Goal: Task Accomplishment & Management: Manage account settings

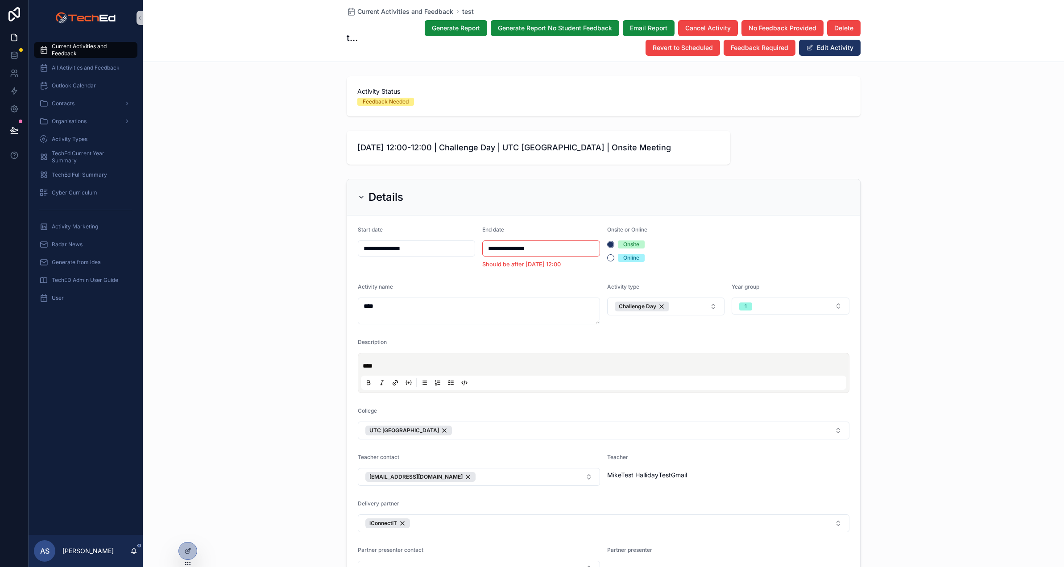
scroll to position [321, 0]
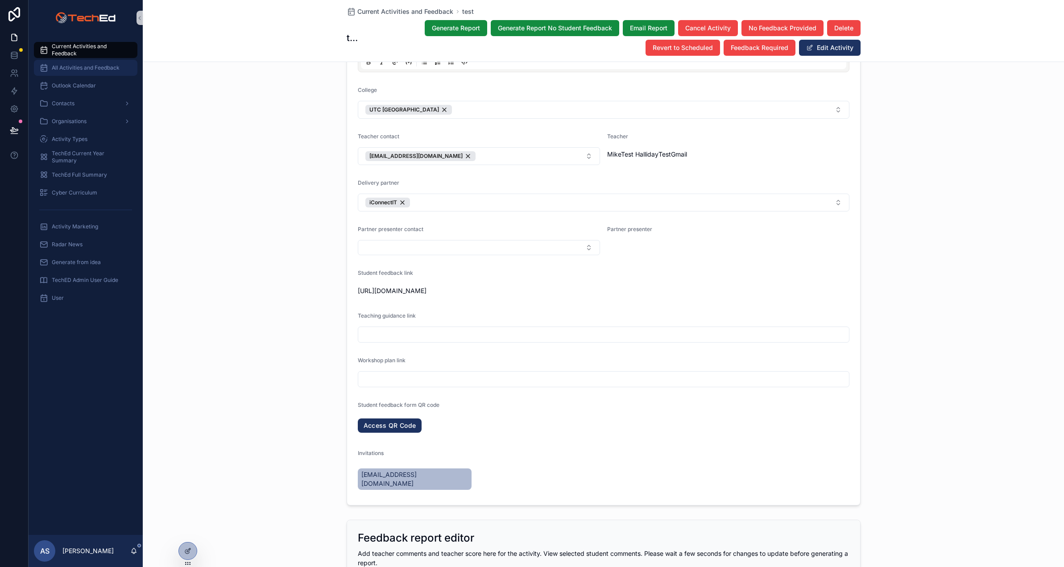
click at [66, 67] on span "All Activities and Feedback" at bounding box center [86, 67] width 68 height 7
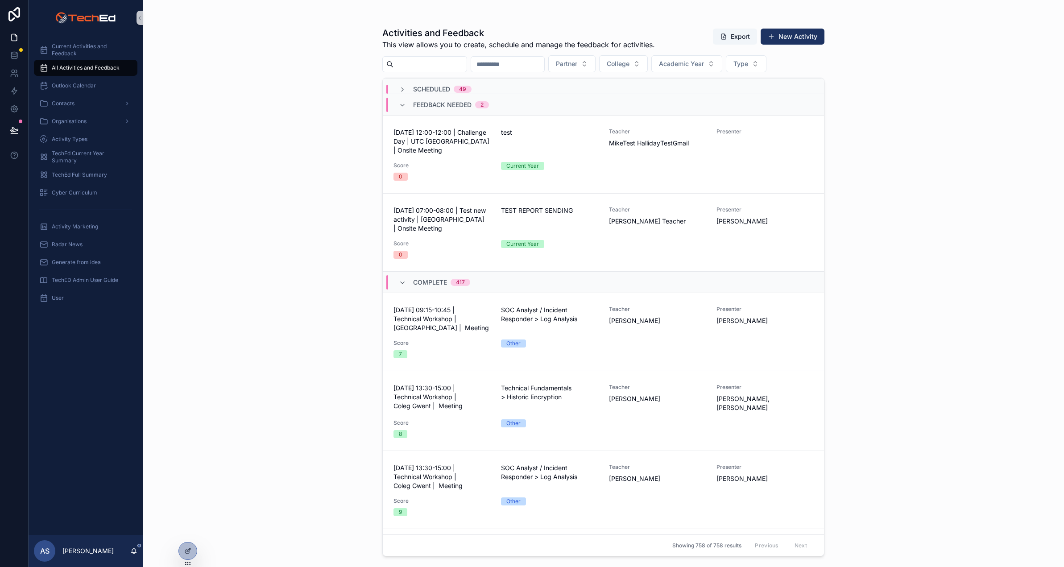
scroll to position [29, 0]
click at [607, 135] on div "[DATE] 12:00-12:00 | Challenge Day | UTC Silverstone | Onsite Meeting test Teac…" at bounding box center [603, 153] width 420 height 53
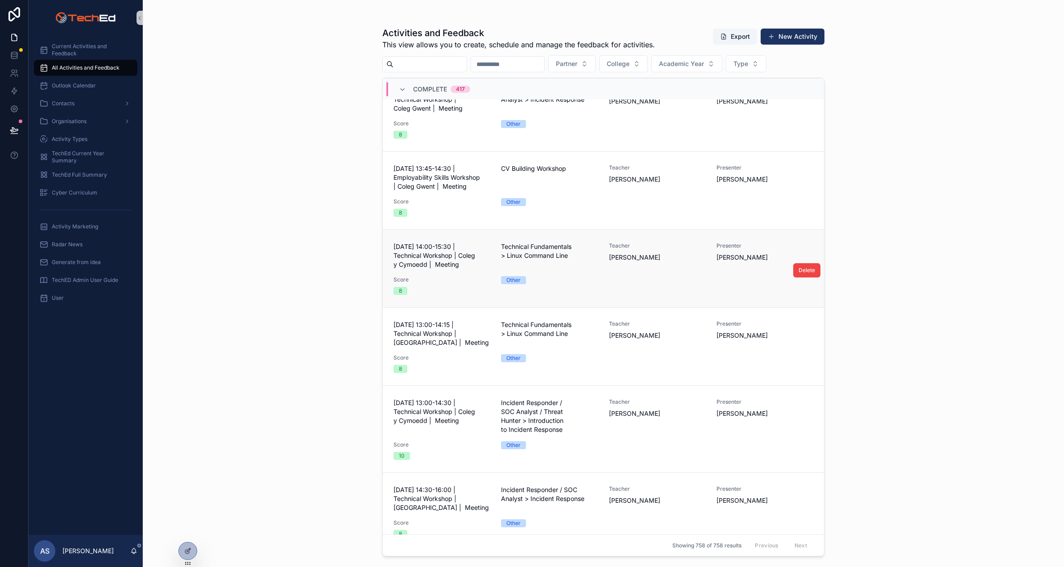
scroll to position [1483, 0]
click at [402, 88] on icon "scrollable content" at bounding box center [402, 89] width 7 height 7
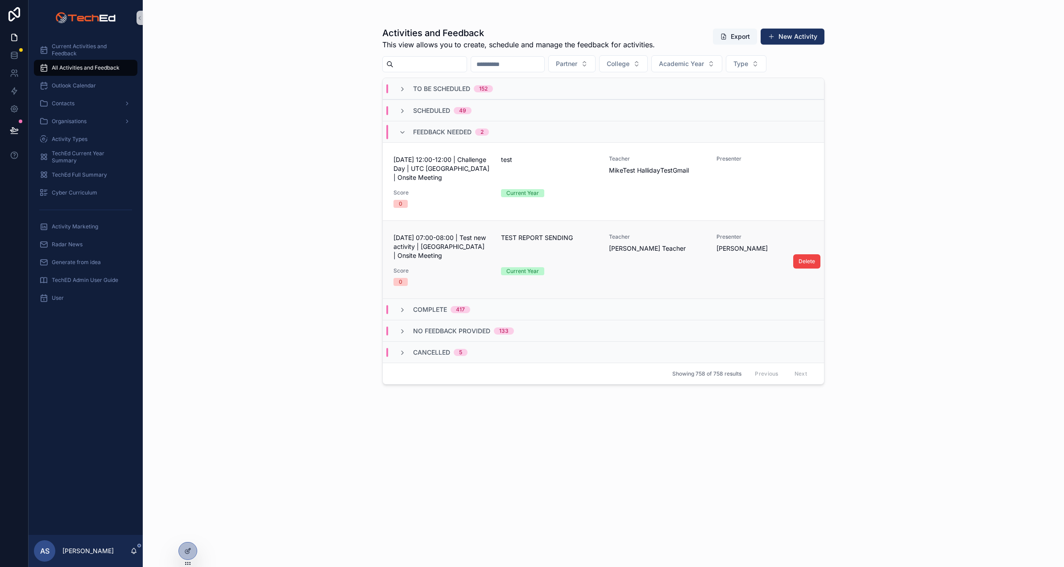
scroll to position [0, 0]
click at [401, 88] on icon "scrollable content" at bounding box center [402, 89] width 7 height 7
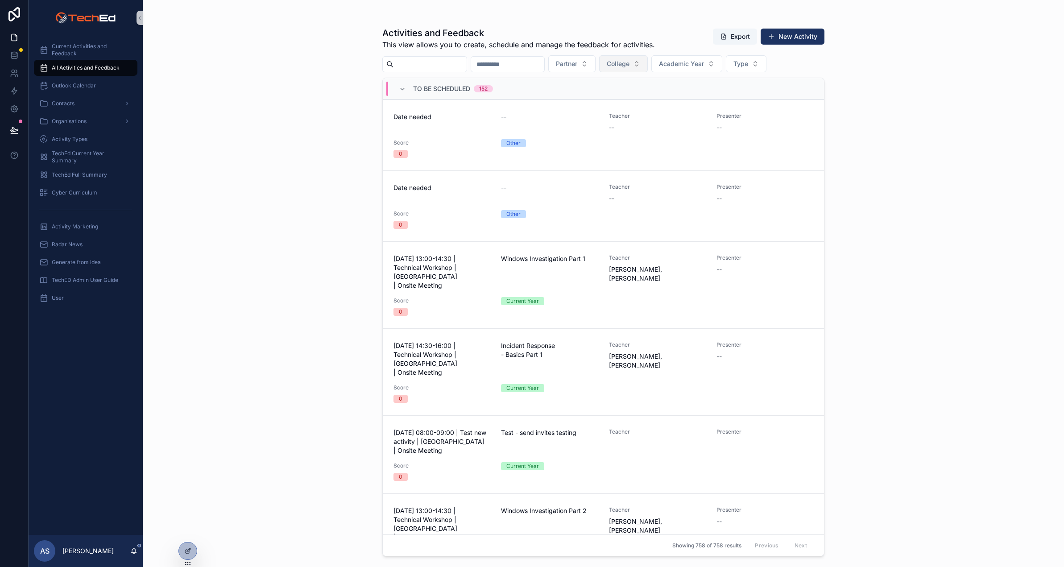
click at [646, 69] on button "College" at bounding box center [623, 63] width 49 height 17
type input "*****"
click at [616, 96] on span "[GEOGRAPHIC_DATA]" at bounding box center [629, 99] width 64 height 9
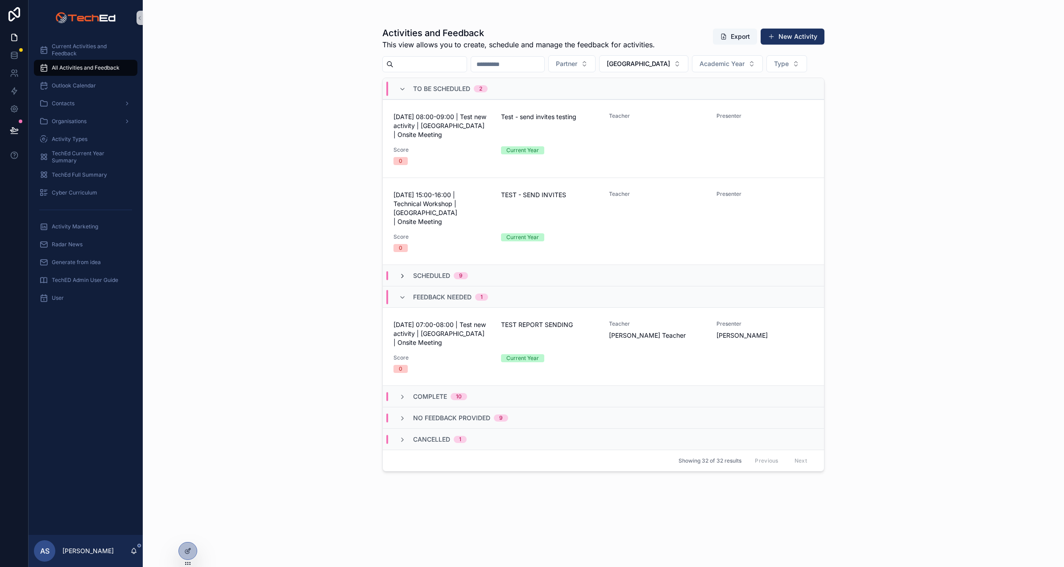
click at [405, 273] on icon "scrollable content" at bounding box center [402, 276] width 7 height 7
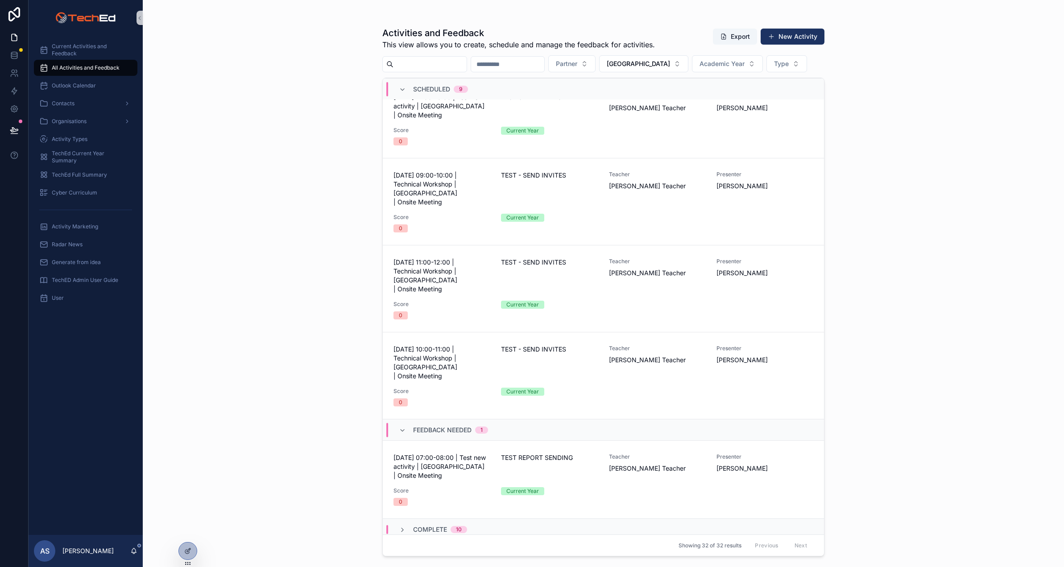
scroll to position [609, 0]
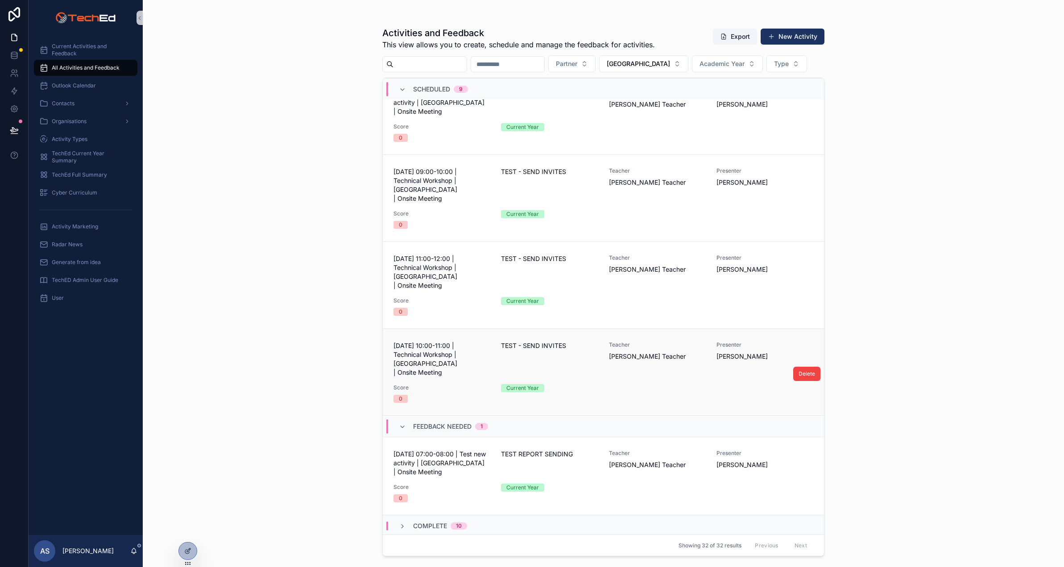
click at [453, 341] on span "[DATE] 10:00-11:00 | Technical Workshop | [GEOGRAPHIC_DATA] | Onsite Meeting" at bounding box center [441, 359] width 97 height 36
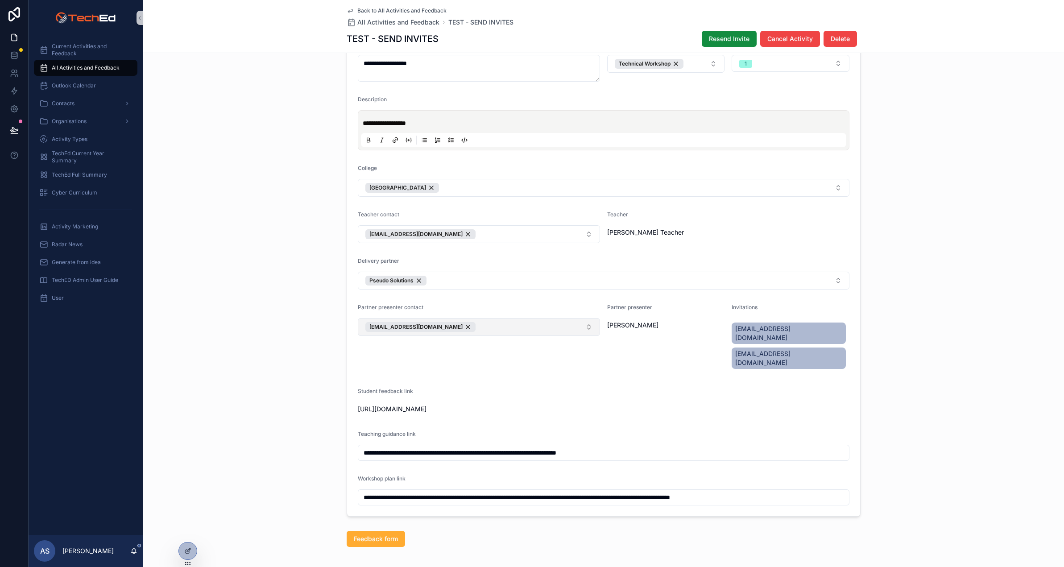
scroll to position [333, 0]
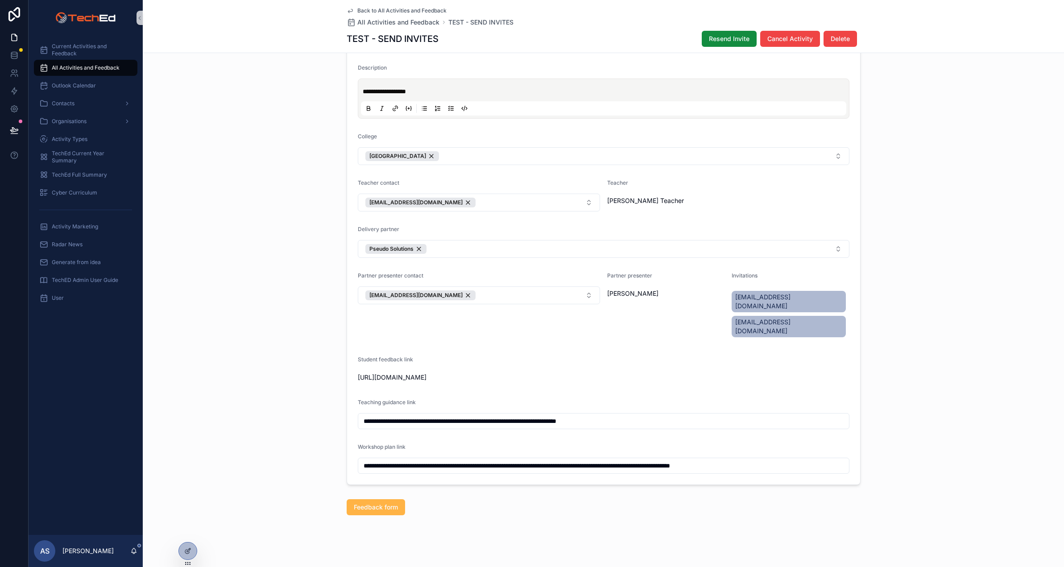
click at [377, 503] on span "Feedback form" at bounding box center [376, 507] width 44 height 9
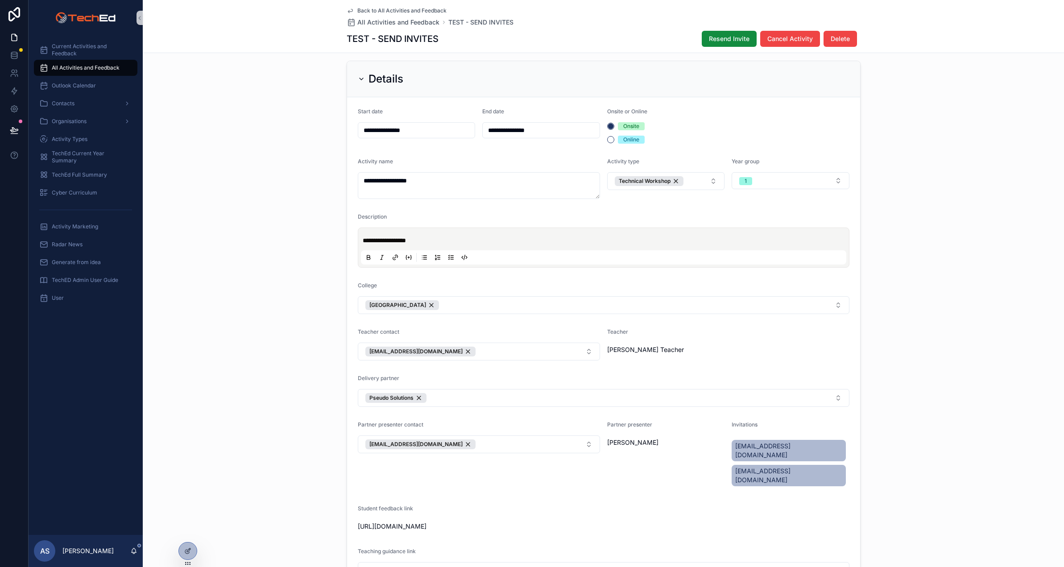
scroll to position [0, 0]
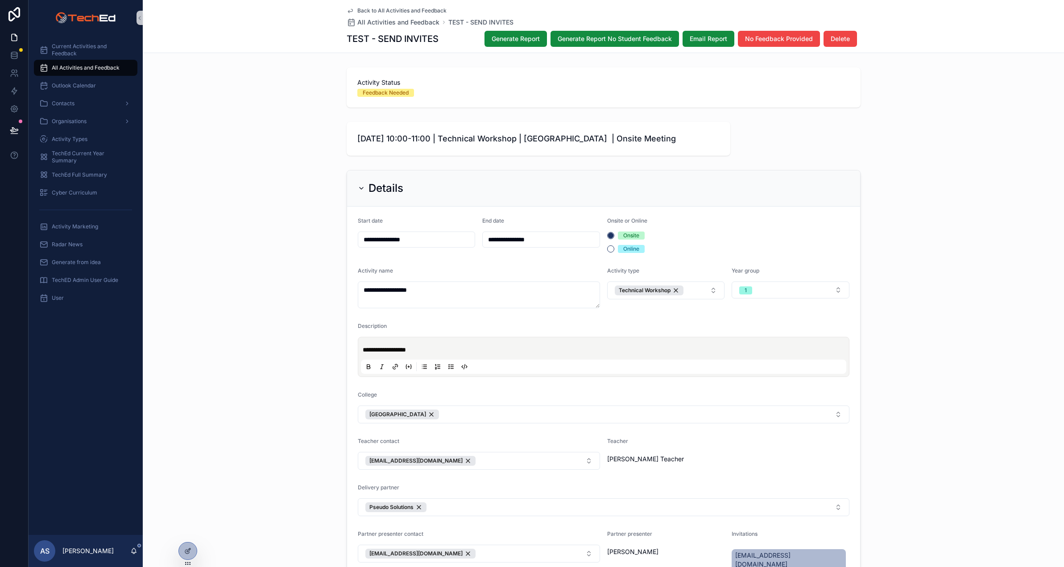
click at [204, 188] on div "**********" at bounding box center [603, 456] width 921 height 580
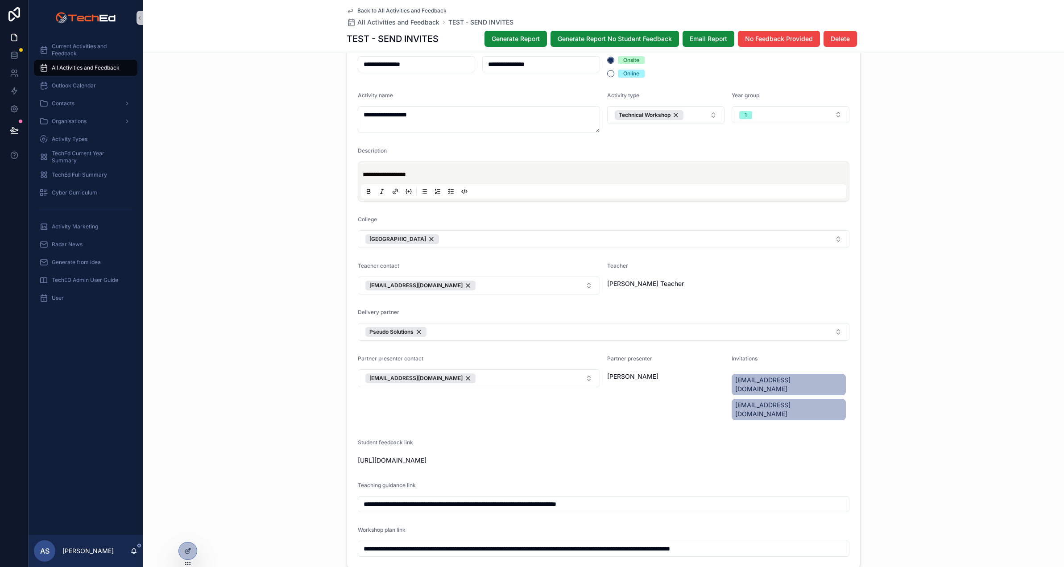
scroll to position [171, 0]
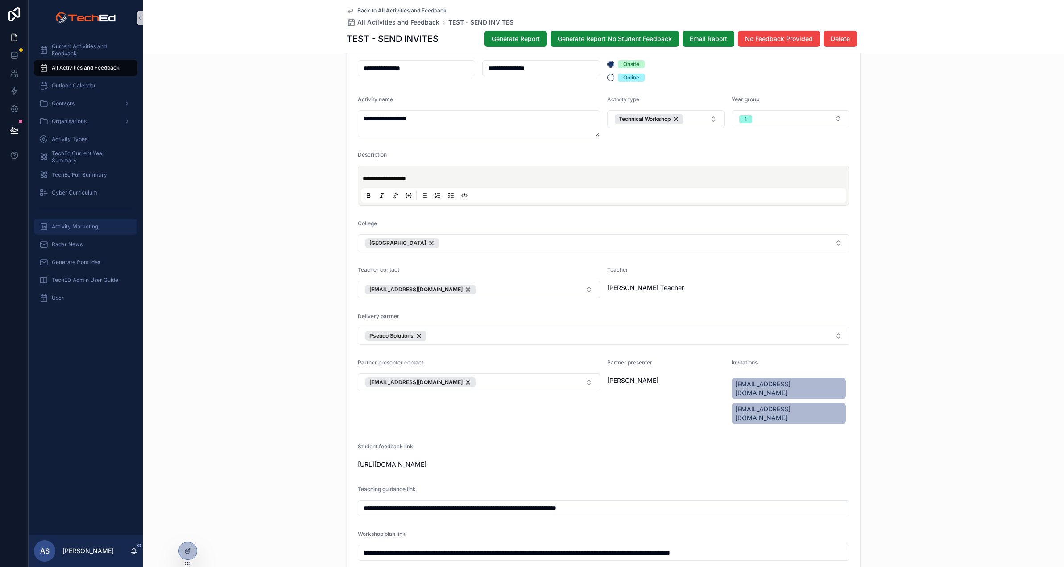
click at [62, 227] on span "Activity Marketing" at bounding box center [75, 226] width 46 height 7
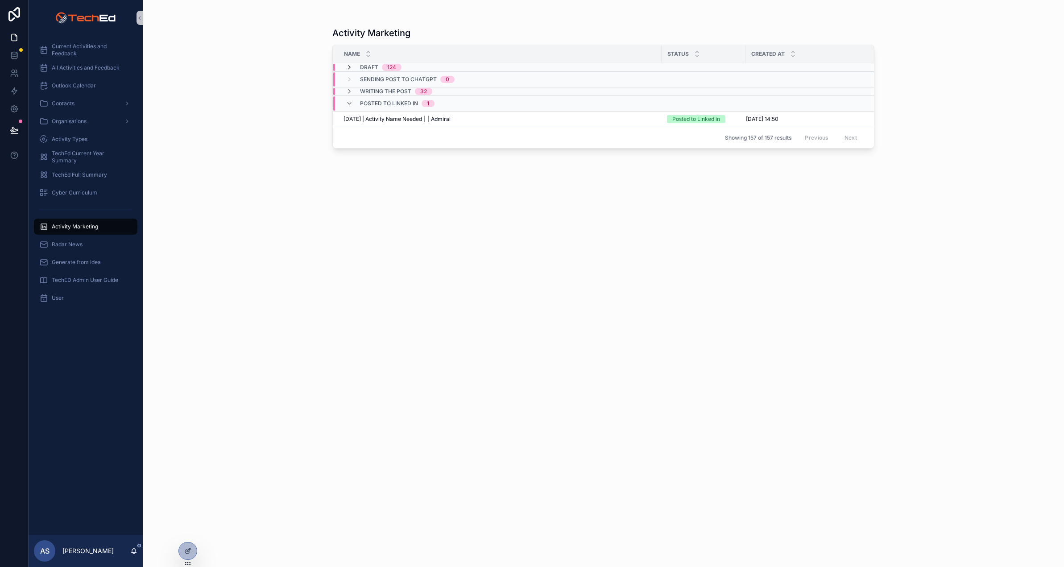
click at [347, 66] on icon "scrollable content" at bounding box center [349, 67] width 7 height 7
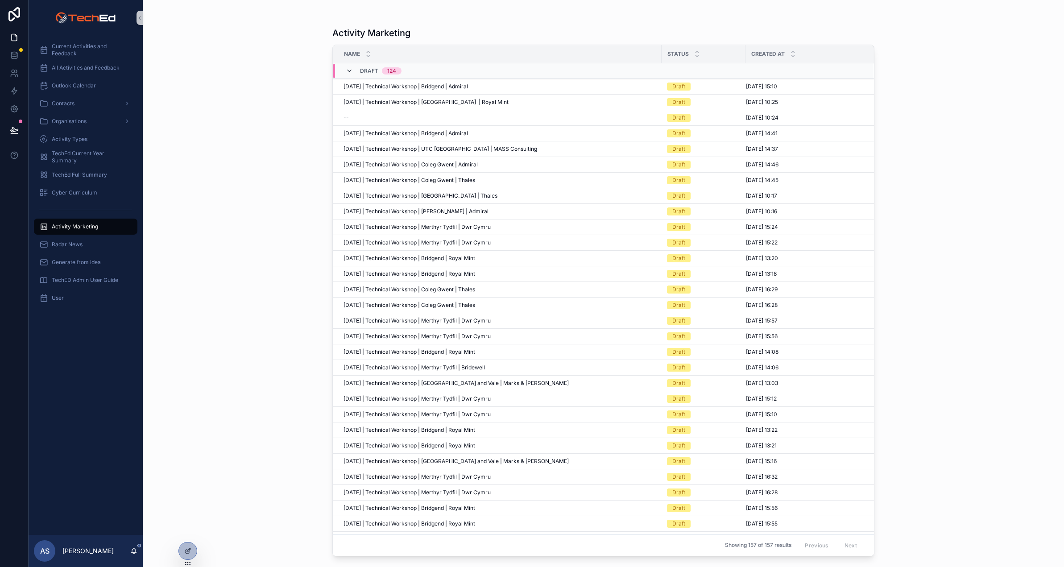
click at [349, 69] on icon "scrollable content" at bounding box center [349, 70] width 7 height 7
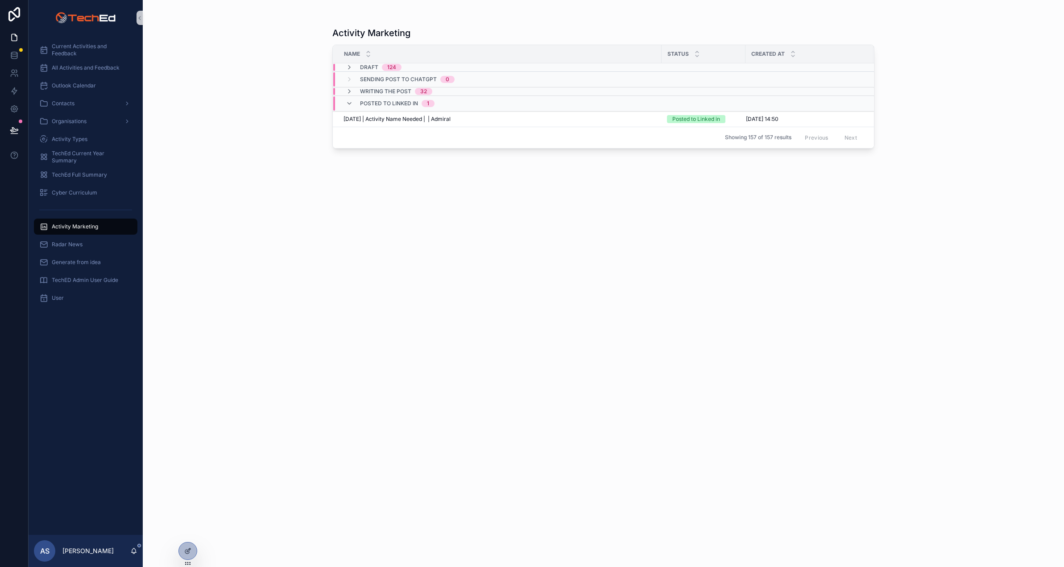
scroll to position [0, 0]
click at [347, 88] on icon "scrollable content" at bounding box center [349, 91] width 7 height 7
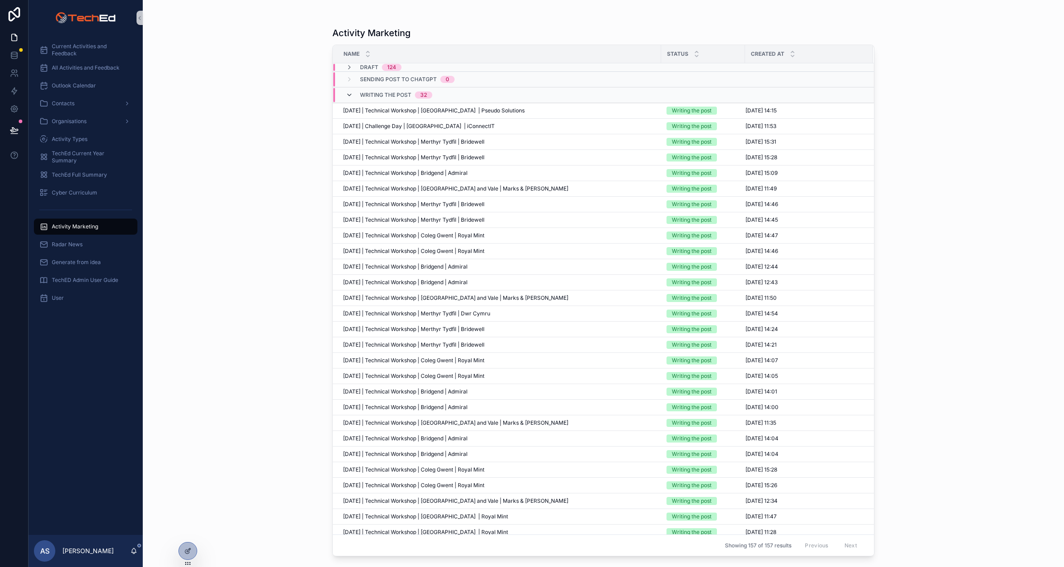
click at [348, 95] on icon "scrollable content" at bounding box center [349, 94] width 7 height 7
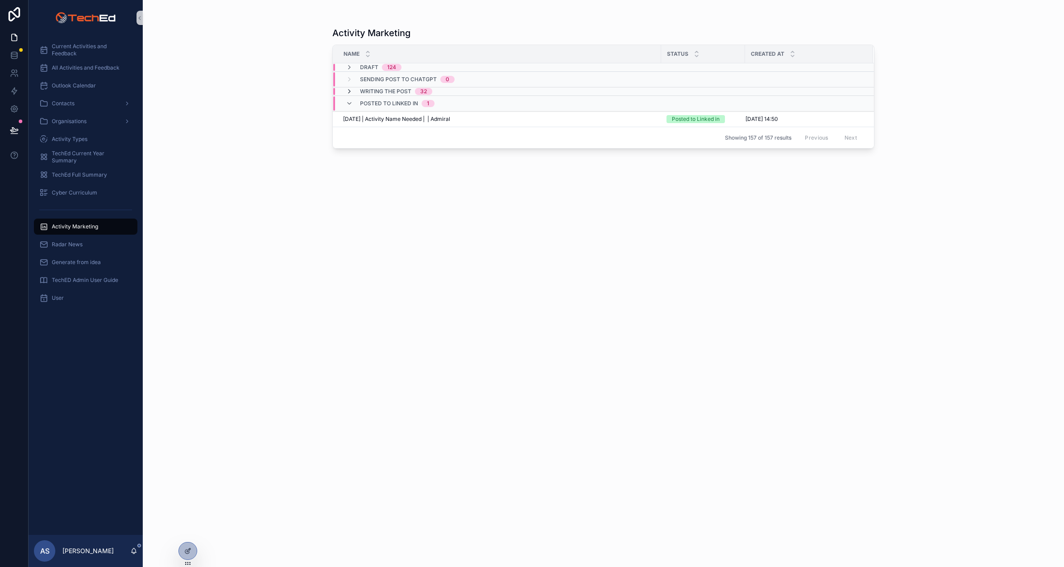
click at [350, 90] on icon "scrollable content" at bounding box center [349, 91] width 7 height 7
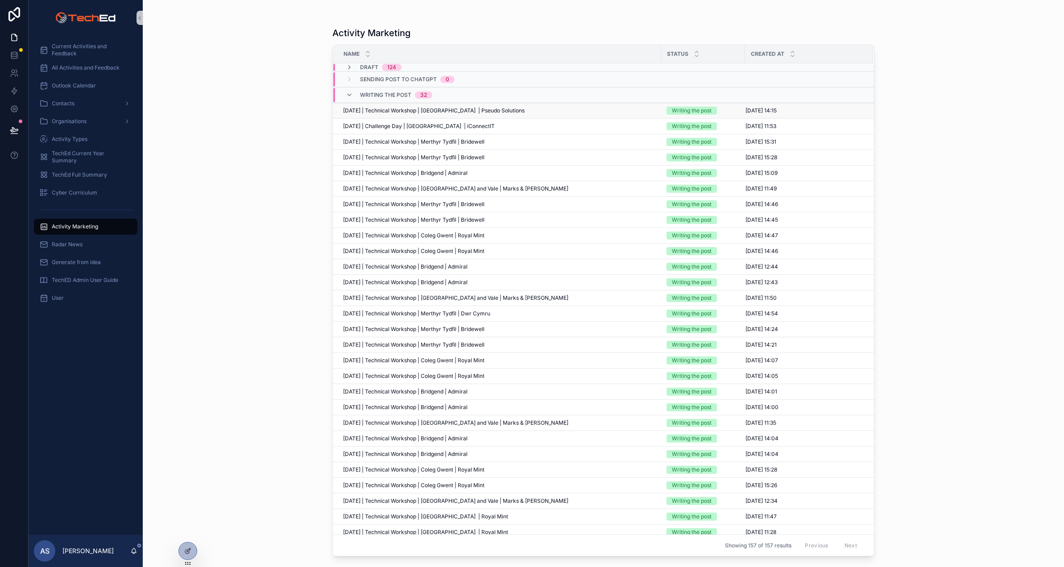
click at [387, 111] on span "[DATE] | Technical Workshop | [GEOGRAPHIC_DATA] | Pseudo Solutions" at bounding box center [434, 110] width 182 height 7
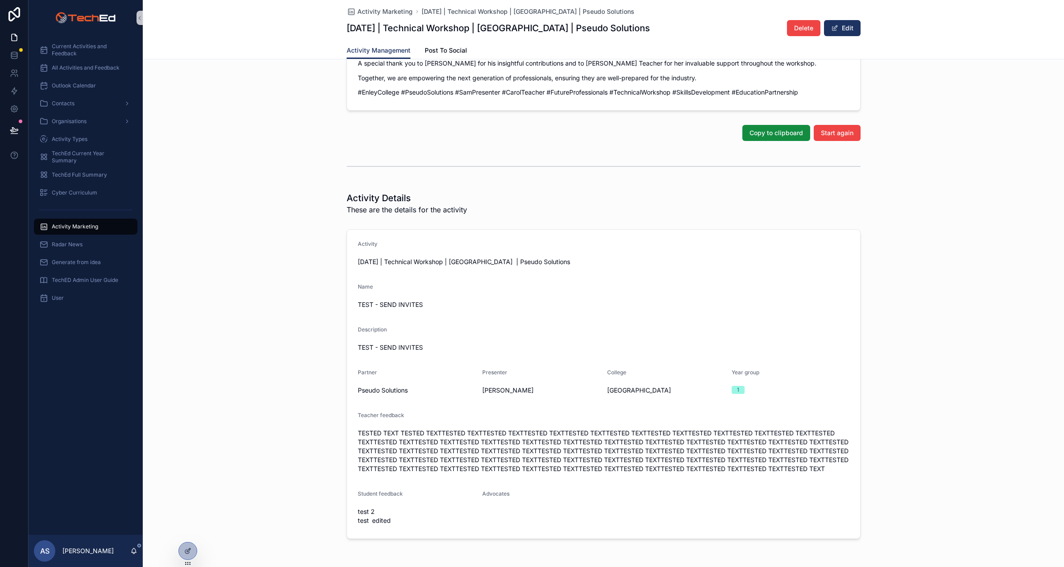
scroll to position [187, 0]
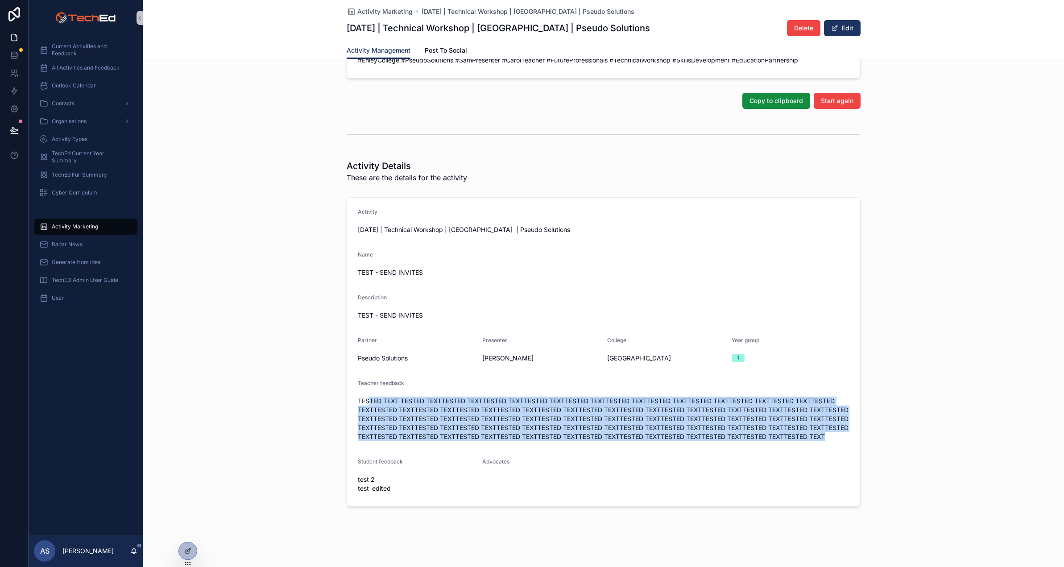
drag, startPoint x: 369, startPoint y: 389, endPoint x: 496, endPoint y: 394, distance: 127.3
click at [544, 445] on form "Activity [DATE] | Technical Workshop | Enley College | Pseudo Solutions Name TE…" at bounding box center [603, 352] width 513 height 309
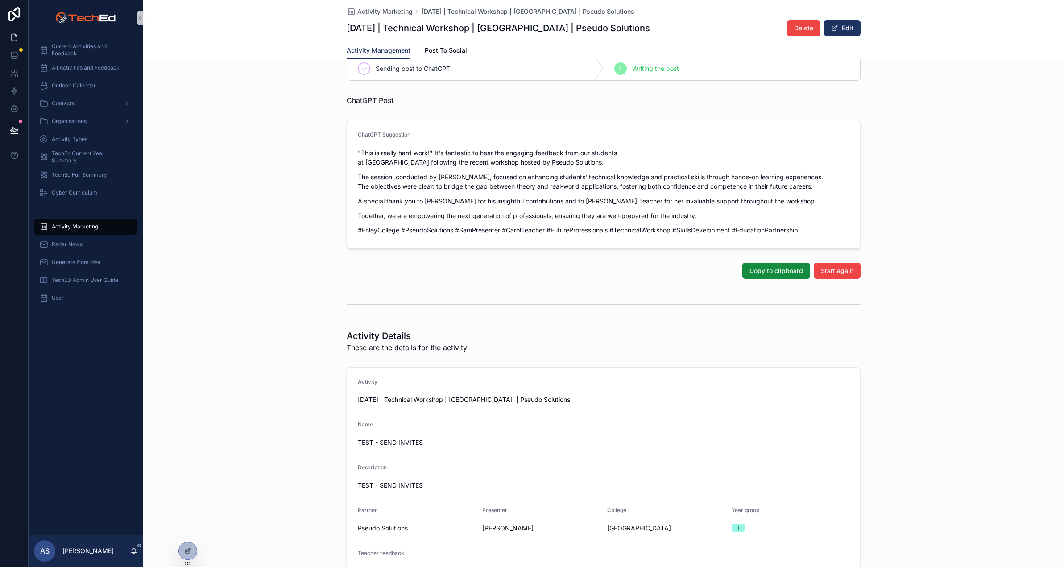
scroll to position [0, 0]
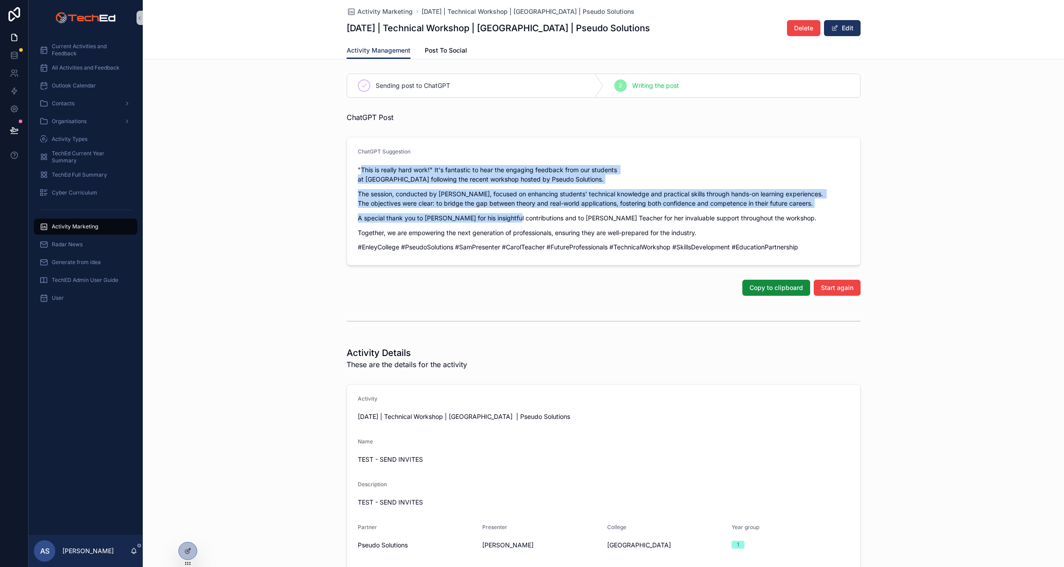
drag, startPoint x: 362, startPoint y: 169, endPoint x: 513, endPoint y: 213, distance: 157.8
click at [513, 213] on div ""This is really hard work!" It's fantastic to hear the engaging feedback from o…" at bounding box center [604, 208] width 492 height 87
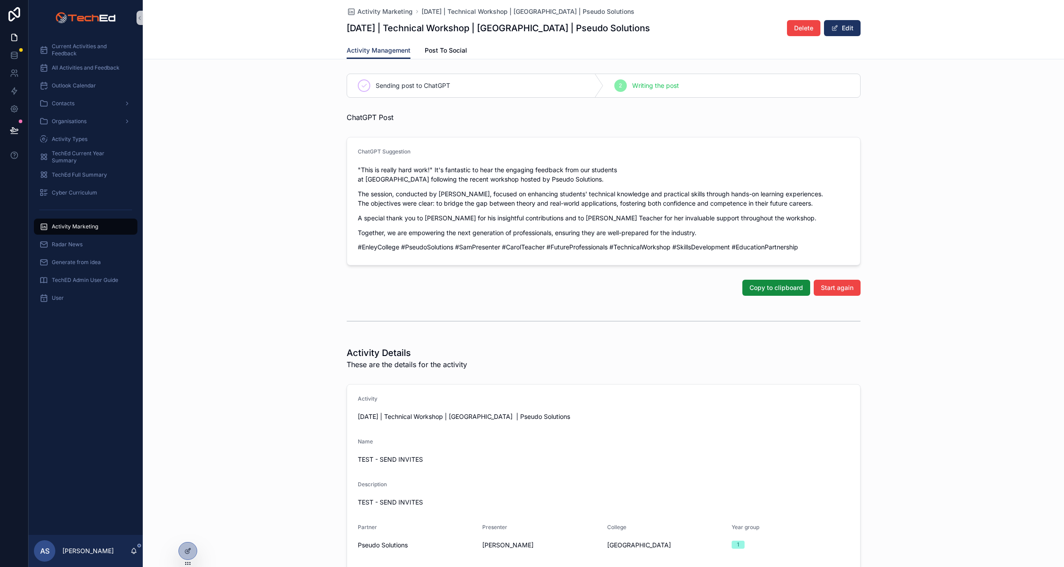
click at [507, 229] on div ""This is really hard work!" It's fantastic to hear the engaging feedback from o…" at bounding box center [604, 208] width 492 height 87
drag, startPoint x: 437, startPoint y: 169, endPoint x: 578, endPoint y: 175, distance: 140.6
click at [578, 175] on div ""This is really hard work!" It's fantastic to hear the engaging feedback from o…" at bounding box center [604, 208] width 492 height 87
click at [468, 213] on div ""This is really hard work!" It's fantastic to hear the engaging feedback from o…" at bounding box center [604, 208] width 492 height 87
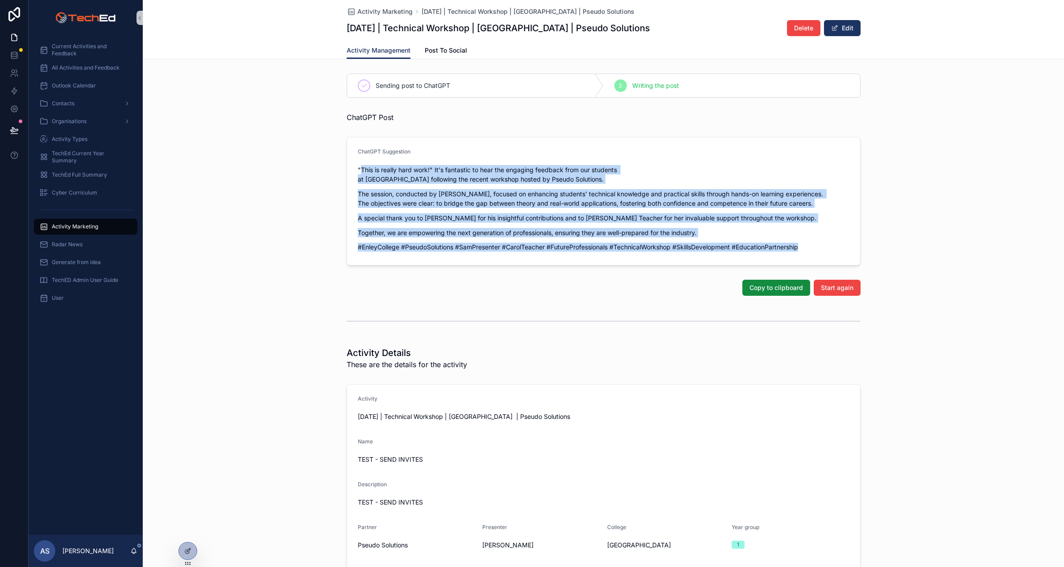
drag, startPoint x: 360, startPoint y: 167, endPoint x: 822, endPoint y: 246, distance: 468.3
click at [822, 246] on form "ChatGPT Suggestion "This is really hard work!" It's fantastic to hear the engag…" at bounding box center [603, 201] width 513 height 128
click at [764, 283] on span "Copy to clipboard" at bounding box center [776, 287] width 54 height 9
click at [494, 228] on p "Together, we are empowering the next generation of professionals, ensuring they…" at bounding box center [604, 232] width 492 height 9
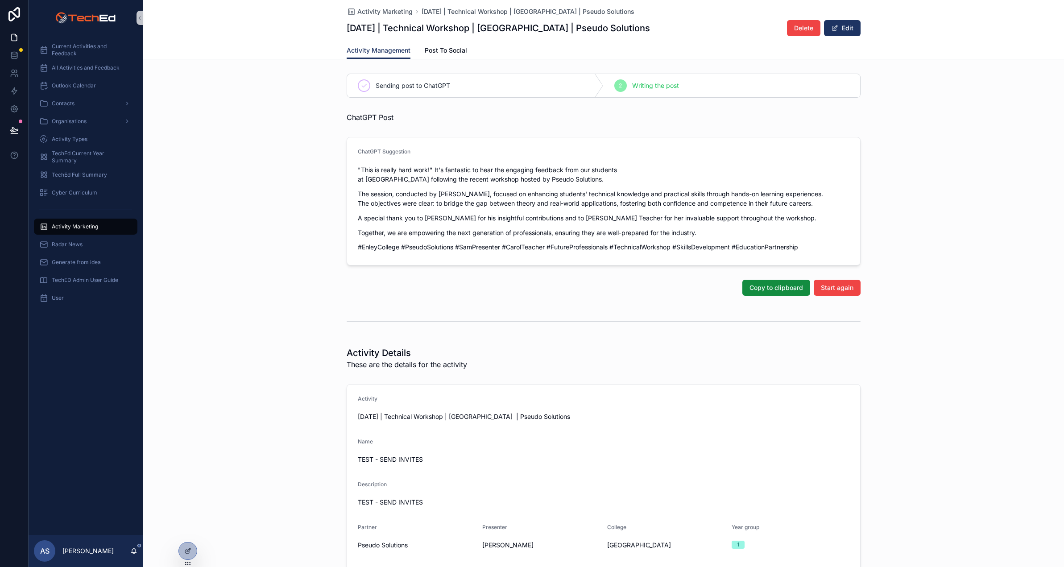
click at [812, 239] on div ""This is really hard work!" It's fantastic to hear the engaging feedback from o…" at bounding box center [604, 208] width 492 height 87
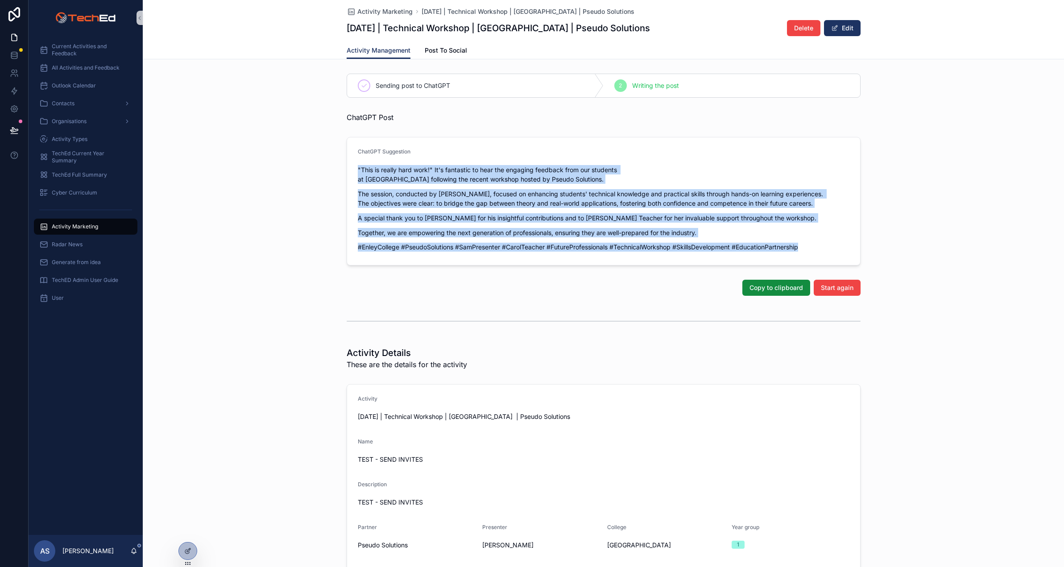
drag, startPoint x: 819, startPoint y: 238, endPoint x: 349, endPoint y: 165, distance: 475.4
click at [349, 165] on form "ChatGPT Suggestion "This is really hard work!" It's fantastic to hear the engag…" at bounding box center [603, 201] width 513 height 128
click at [65, 231] on div "Activity Marketing" at bounding box center [85, 226] width 93 height 14
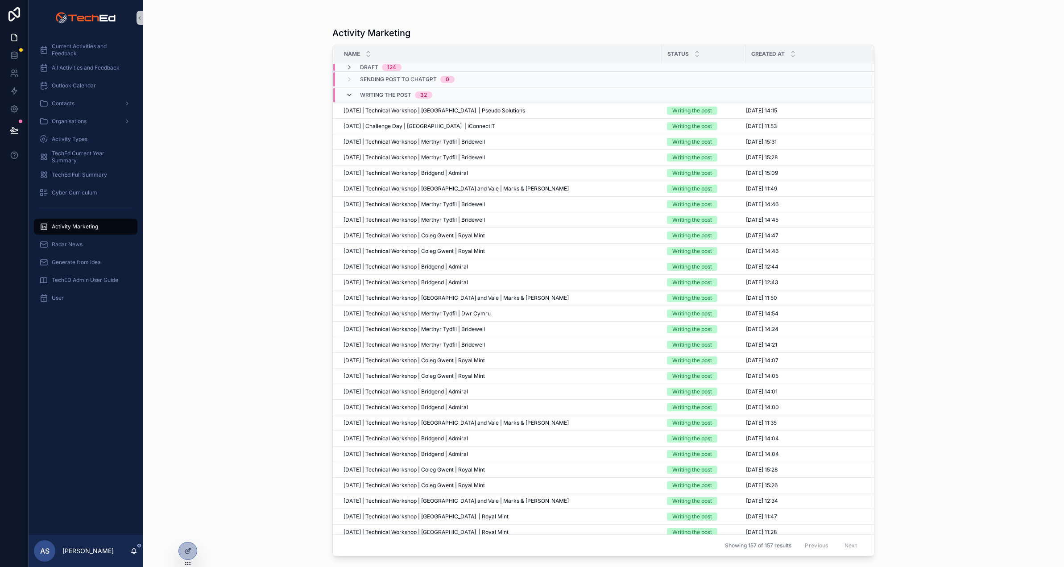
click at [347, 95] on icon "scrollable content" at bounding box center [349, 94] width 7 height 7
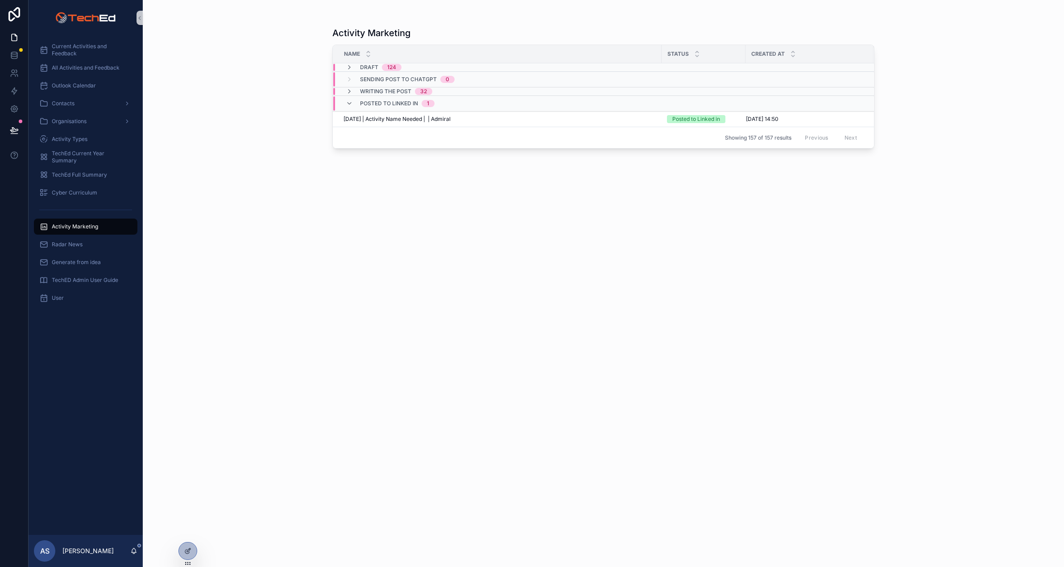
click at [347, 95] on icon "scrollable content" at bounding box center [349, 91] width 7 height 7
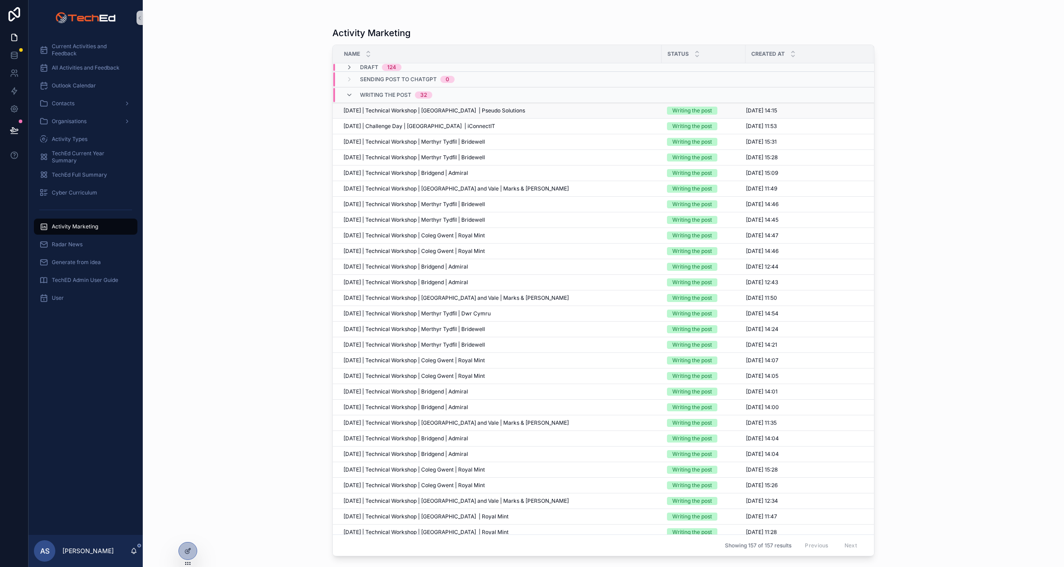
click at [399, 114] on span "[DATE] | Technical Workshop | [GEOGRAPHIC_DATA] | Pseudo Solutions" at bounding box center [434, 110] width 182 height 7
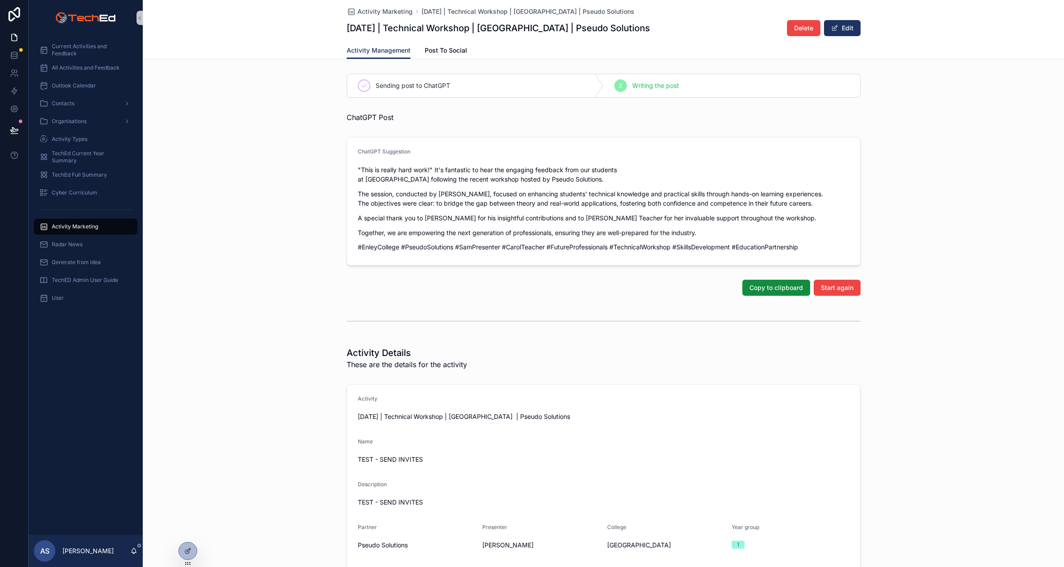
click at [79, 223] on span "Activity Marketing" at bounding box center [75, 226] width 46 height 7
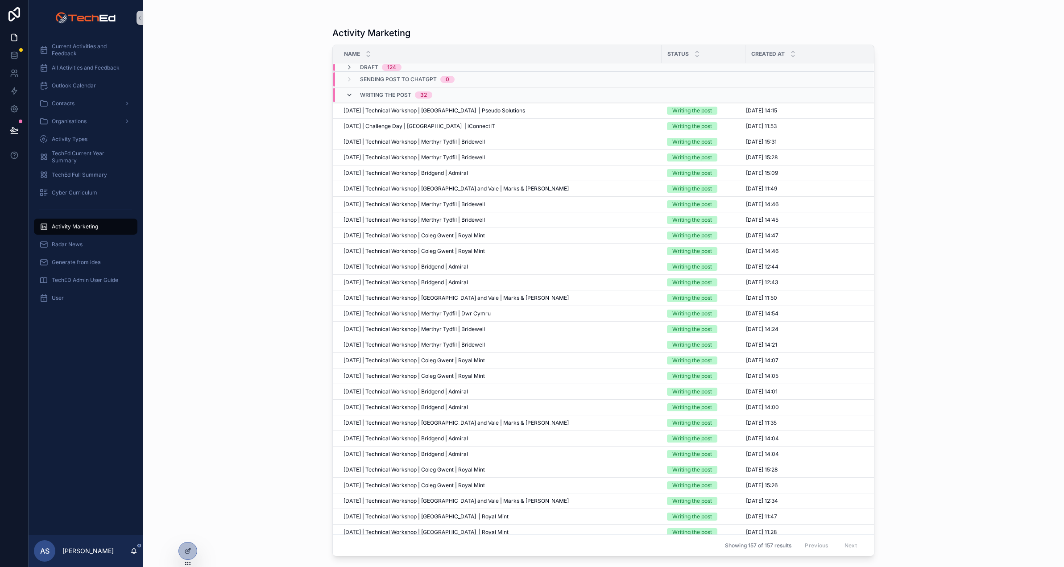
click at [347, 93] on icon "scrollable content" at bounding box center [349, 94] width 7 height 7
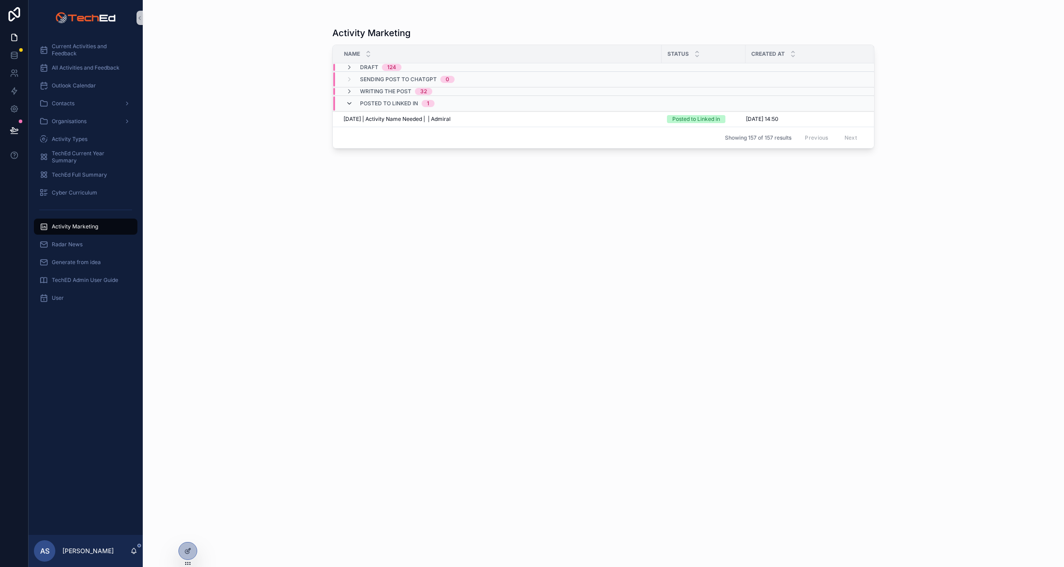
click at [348, 103] on icon "scrollable content" at bounding box center [349, 103] width 7 height 7
click at [351, 98] on icon "scrollable content" at bounding box center [349, 99] width 7 height 7
click at [349, 90] on icon "scrollable content" at bounding box center [349, 91] width 7 height 7
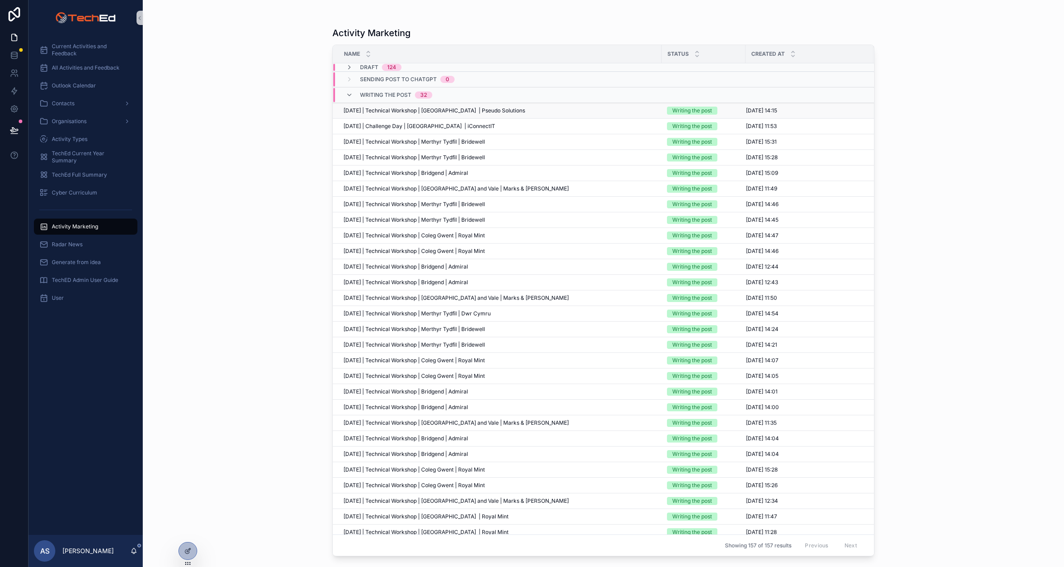
click at [425, 107] on span "[DATE] | Technical Workshop | [GEOGRAPHIC_DATA] | Pseudo Solutions" at bounding box center [434, 110] width 182 height 7
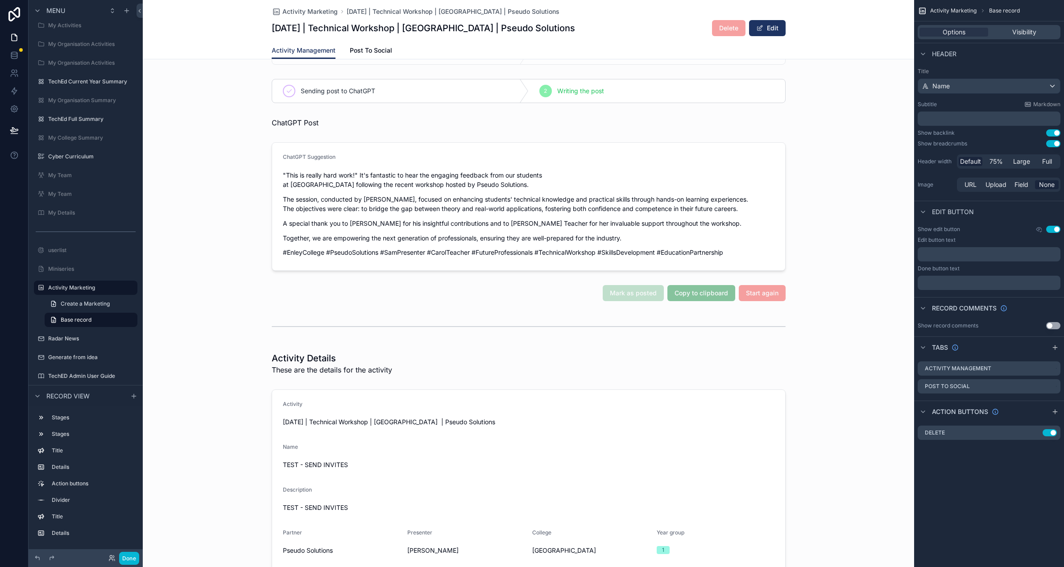
scroll to position [32, 0]
click at [1054, 387] on icon "scrollable content" at bounding box center [1053, 386] width 7 height 7
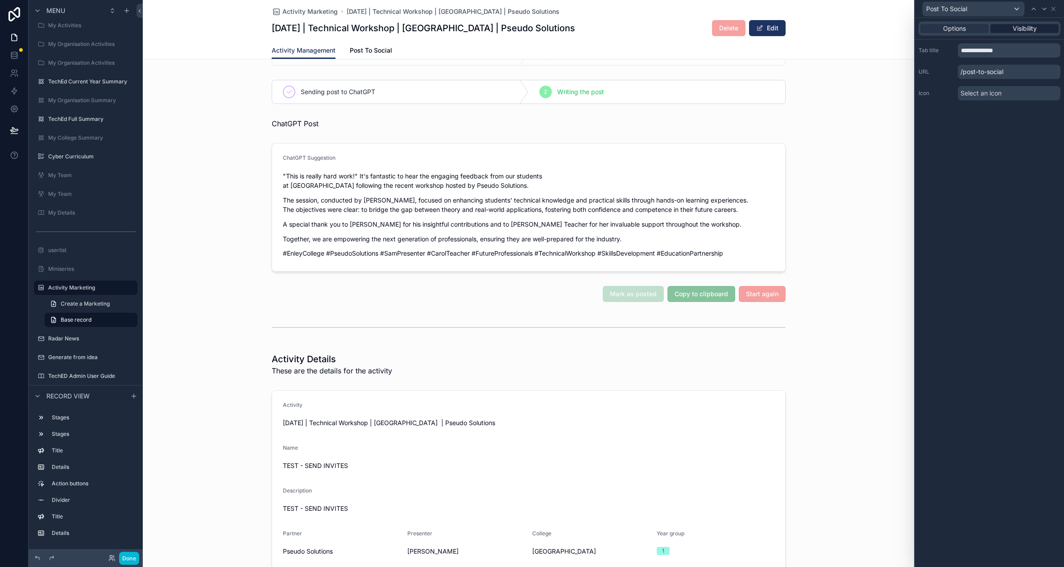
click at [1022, 29] on span "Visibility" at bounding box center [1025, 28] width 24 height 9
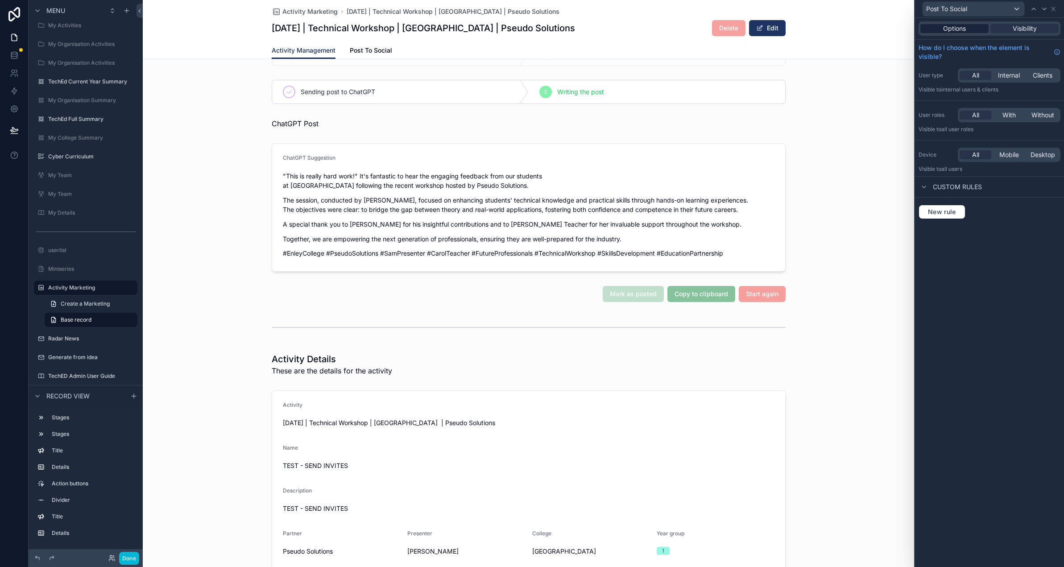
click at [949, 28] on span "Options" at bounding box center [954, 28] width 23 height 9
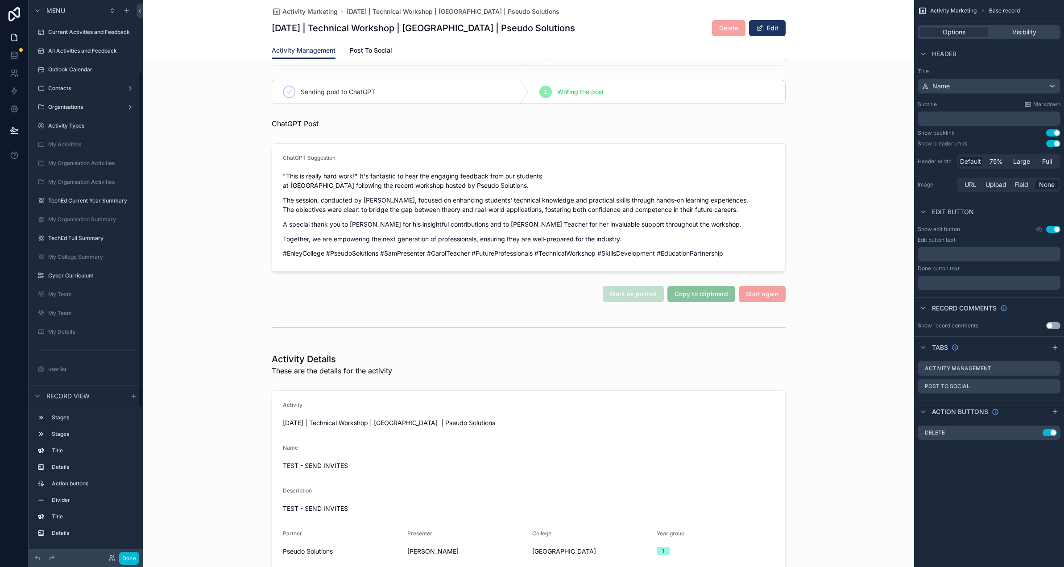
scroll to position [119, 0]
click at [381, 49] on span "Post To Social" at bounding box center [371, 50] width 42 height 9
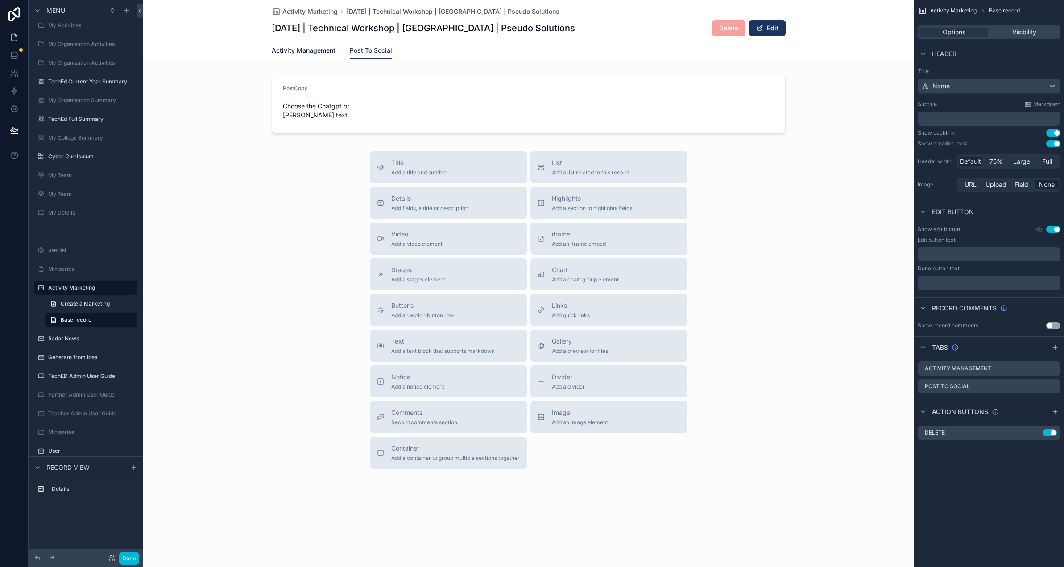
click at [309, 50] on span "Activity Management" at bounding box center [304, 50] width 64 height 9
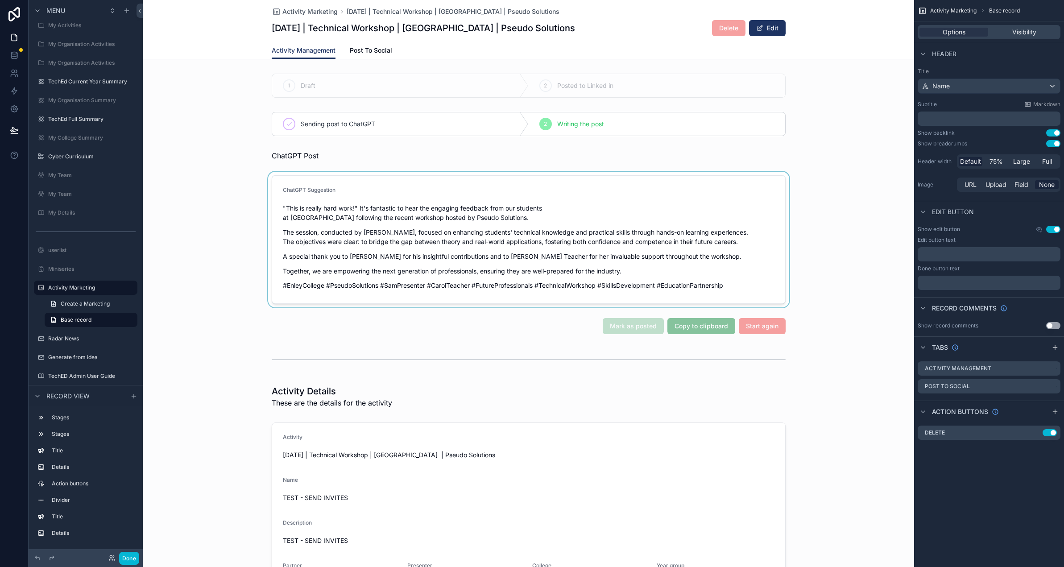
click at [369, 270] on div "scrollable content" at bounding box center [528, 240] width 771 height 136
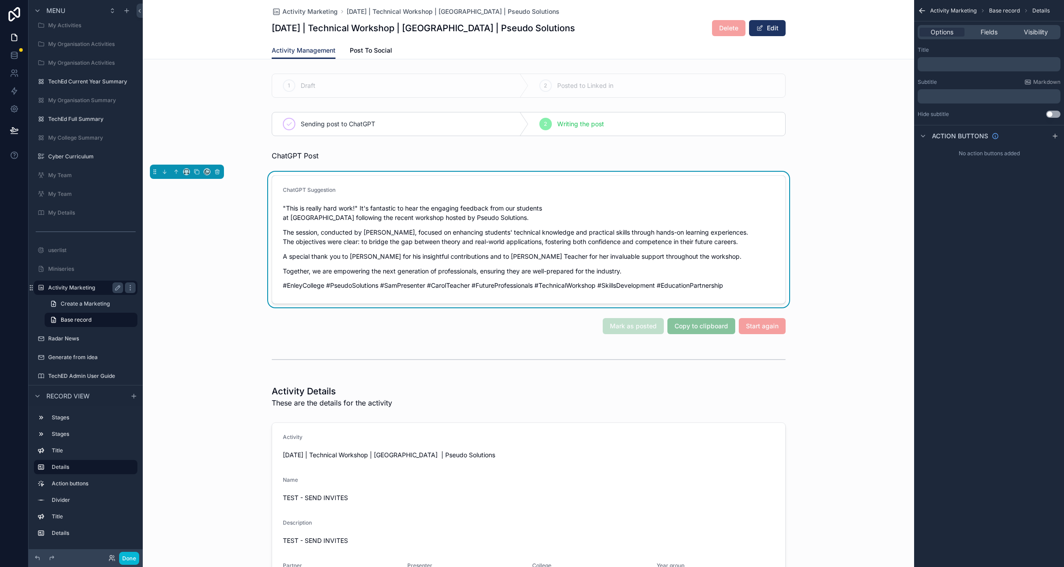
click at [54, 287] on label "Activity Marketing" at bounding box center [83, 287] width 71 height 7
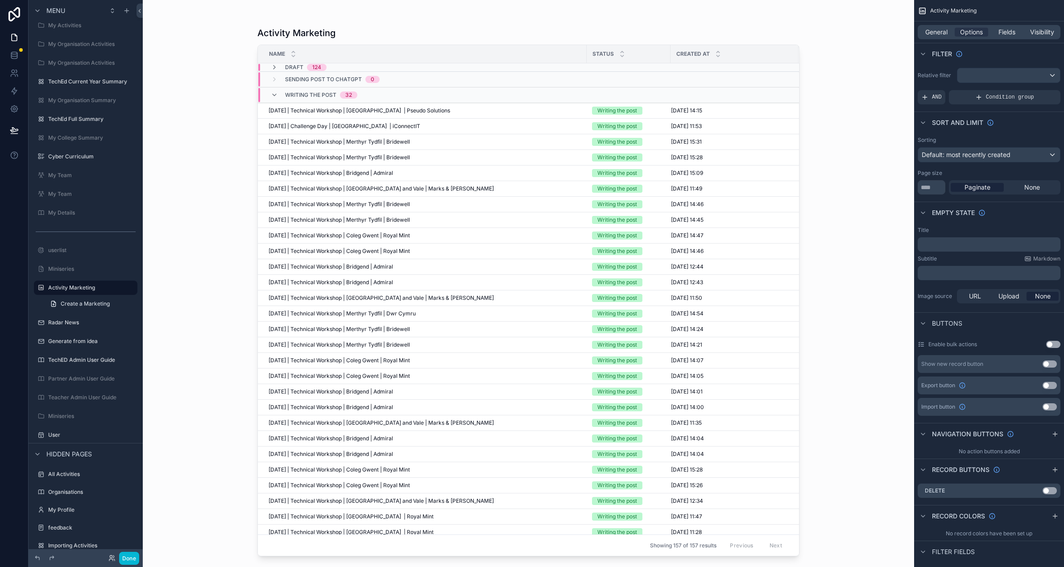
drag, startPoint x: 274, startPoint y: 93, endPoint x: 245, endPoint y: 187, distance: 98.2
click at [274, 94] on icon "scrollable content" at bounding box center [274, 94] width 7 height 7
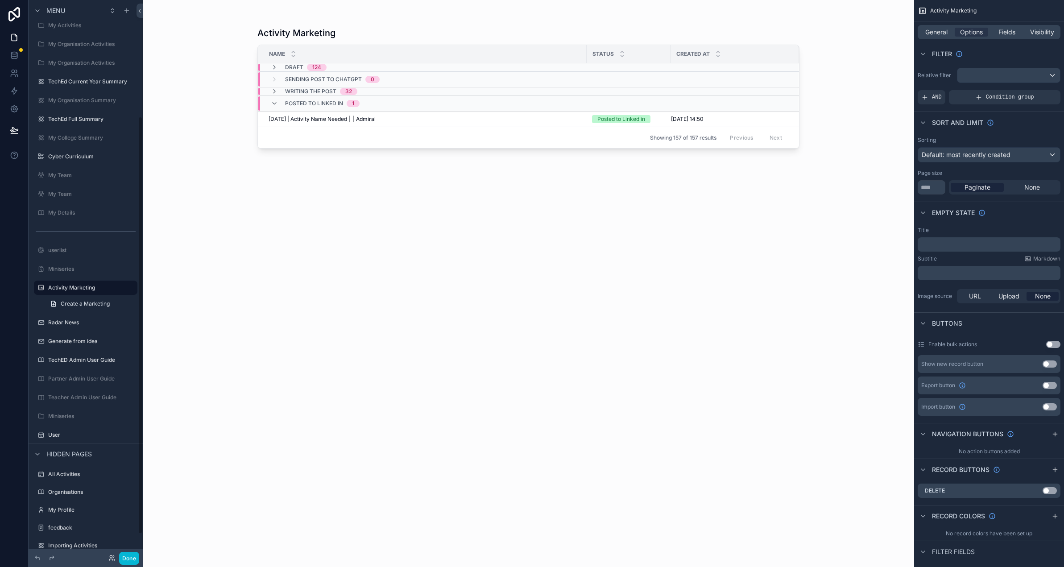
scroll to position [184, 0]
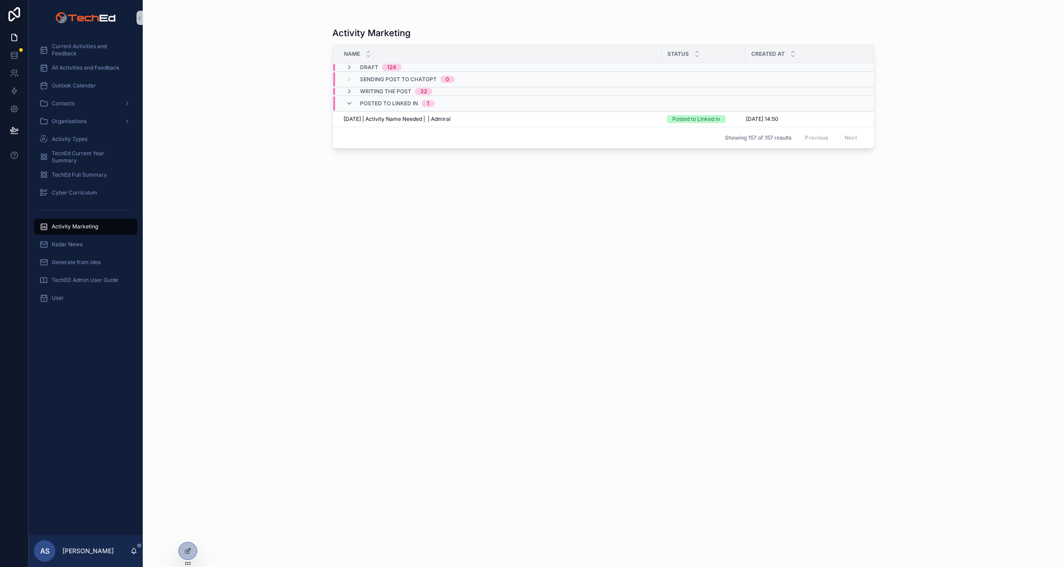
click at [93, 223] on span "Activity Marketing" at bounding box center [75, 226] width 46 height 7
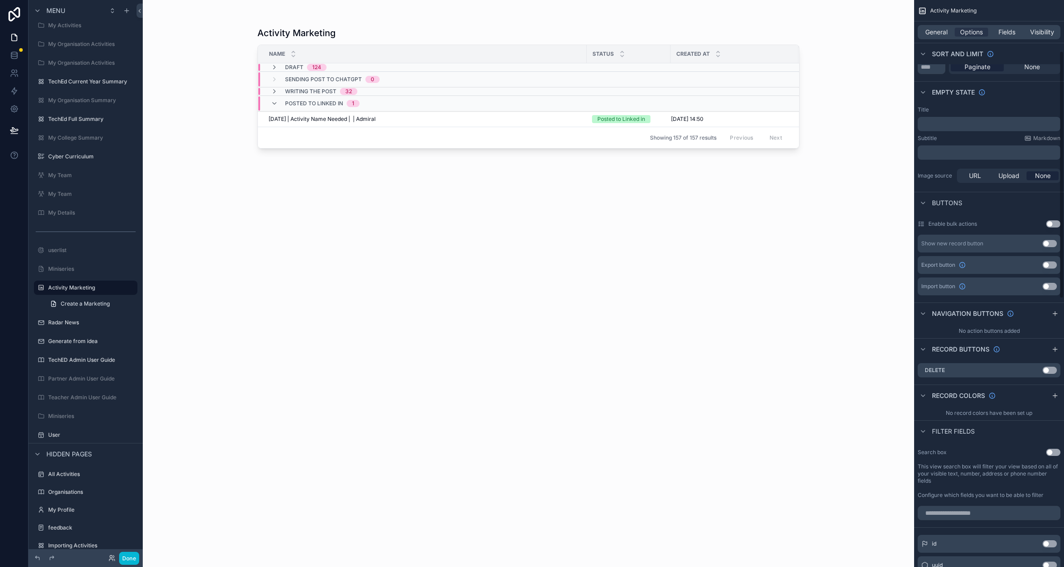
scroll to position [136, 0]
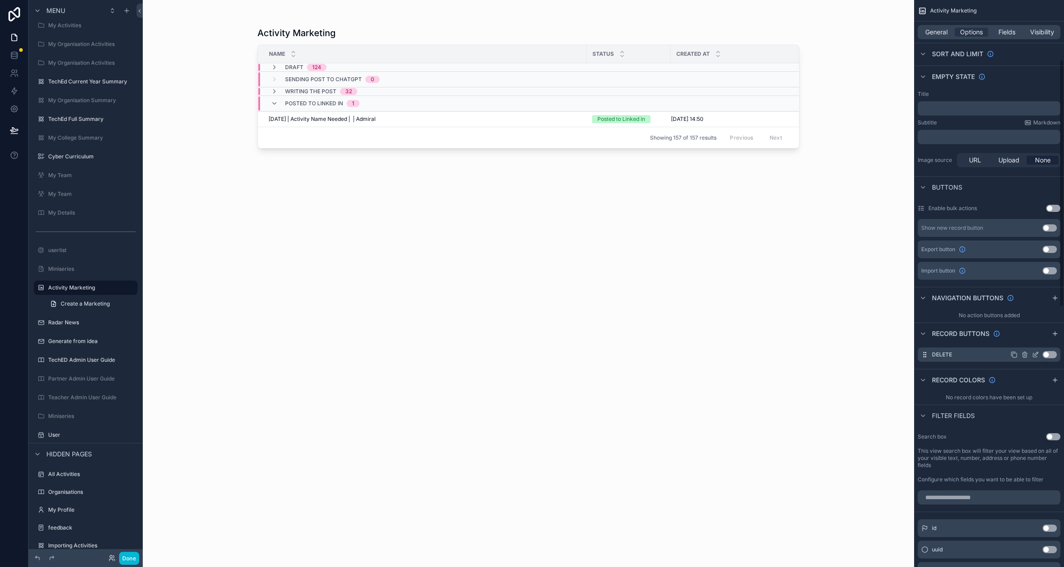
click at [1047, 353] on button "Use setting" at bounding box center [1049, 354] width 14 height 7
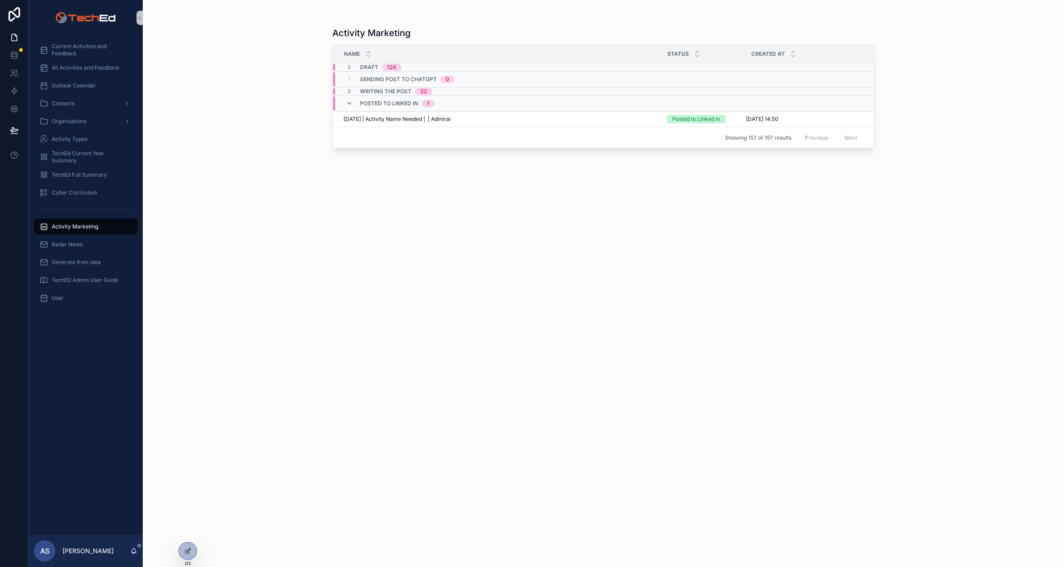
click at [354, 79] on div "Sending post to ChatGPT 0" at bounding box center [400, 79] width 109 height 14
click at [348, 81] on icon "scrollable content" at bounding box center [349, 84] width 7 height 7
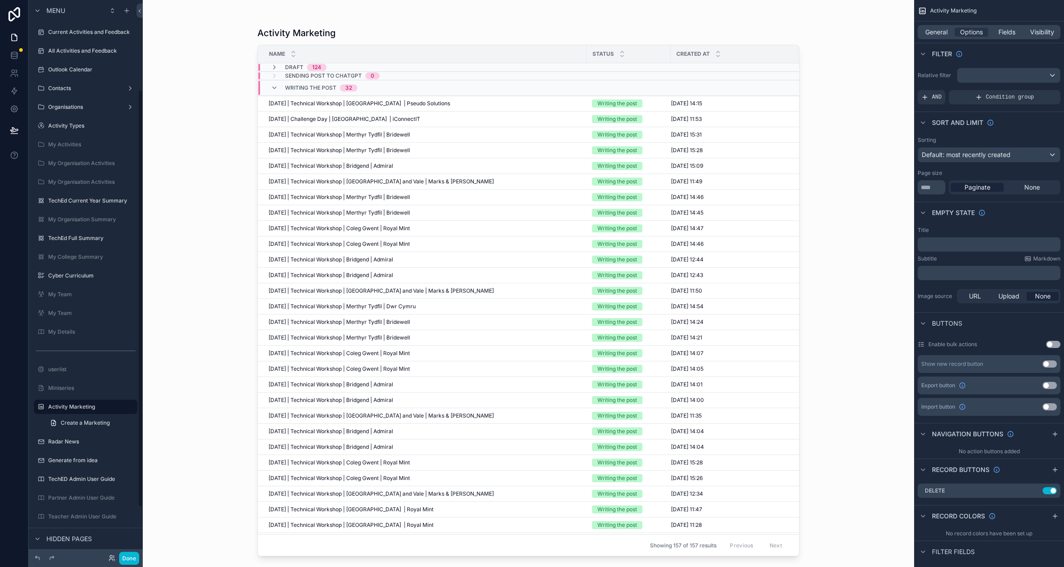
scroll to position [119, 0]
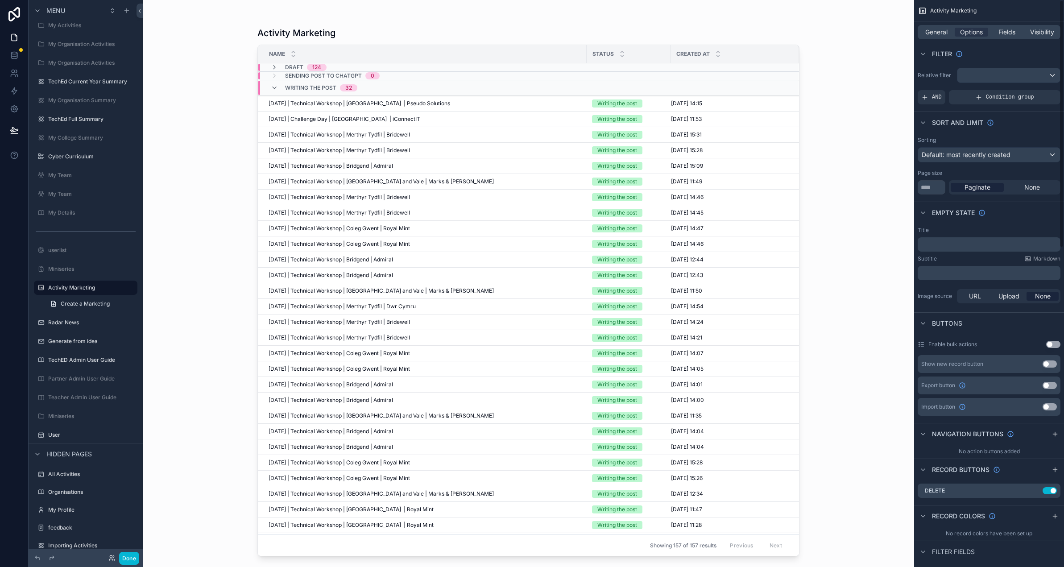
click at [1054, 342] on button "Use setting" at bounding box center [1053, 344] width 14 height 7
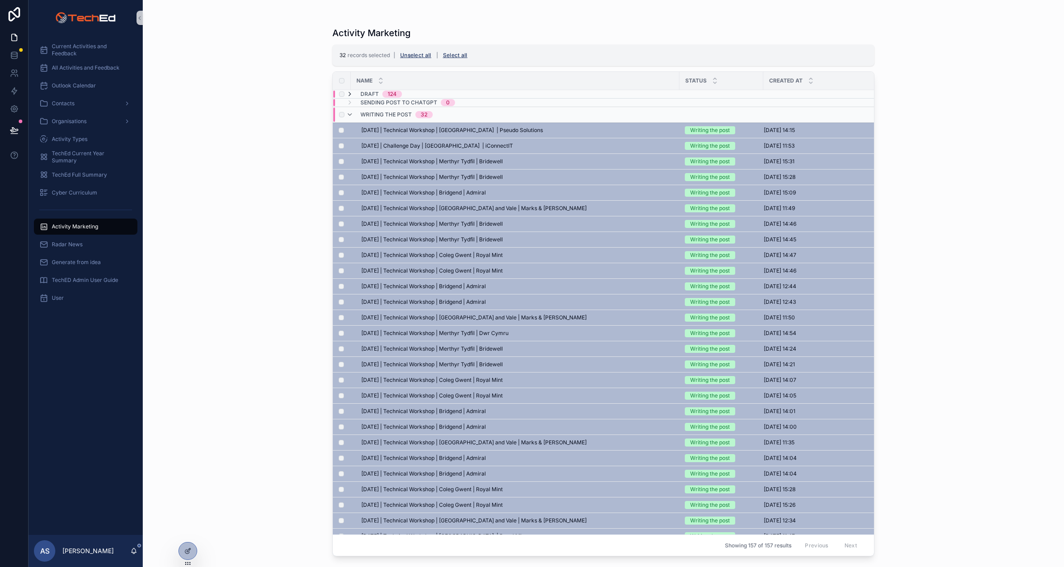
click at [348, 94] on icon "scrollable content" at bounding box center [349, 94] width 7 height 7
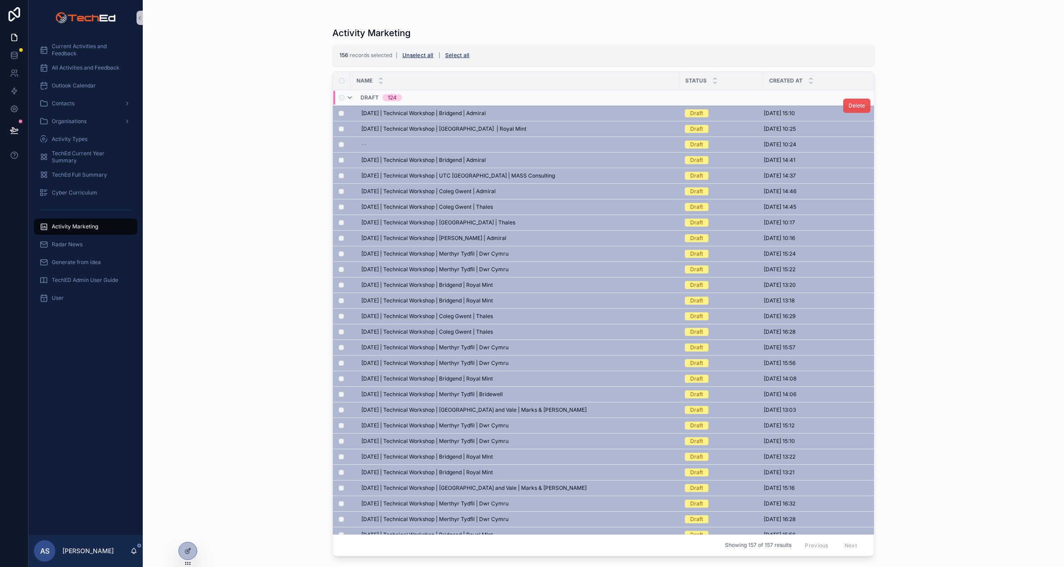
click at [855, 106] on span "Delete" at bounding box center [856, 105] width 17 height 7
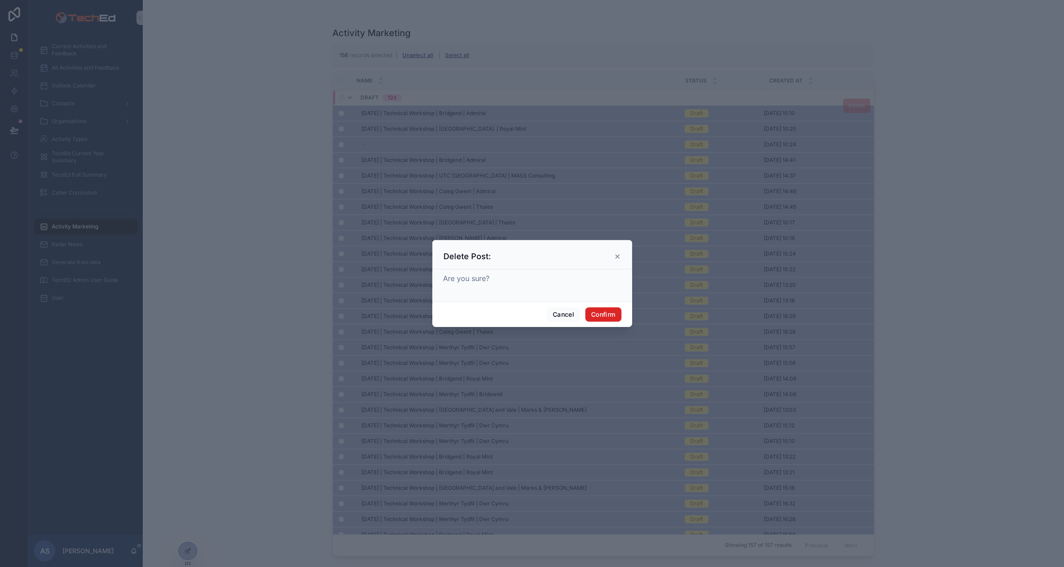
click at [614, 310] on button "Confirm" at bounding box center [603, 314] width 36 height 14
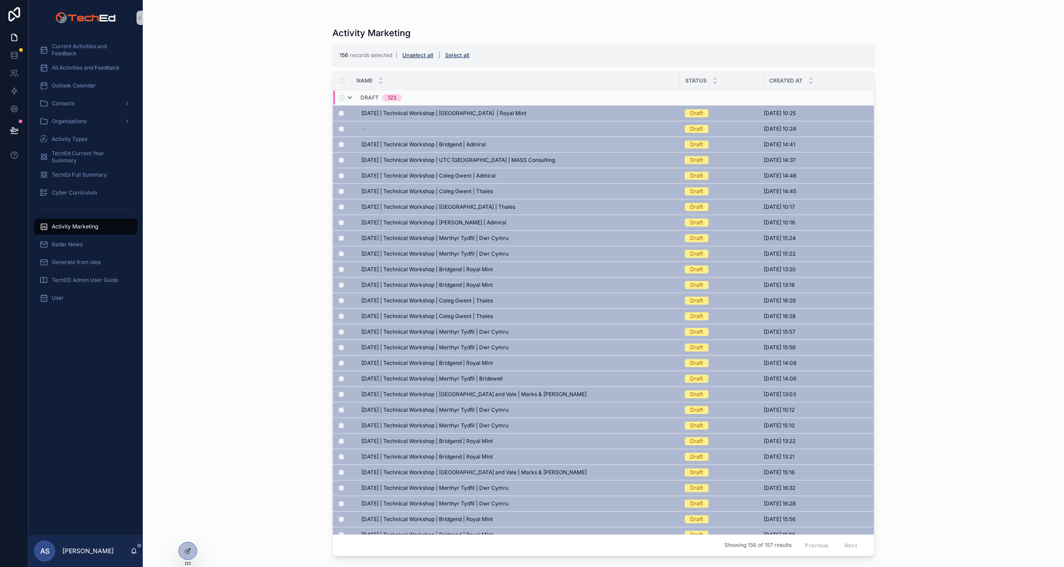
click at [350, 97] on icon "scrollable content" at bounding box center [349, 97] width 7 height 7
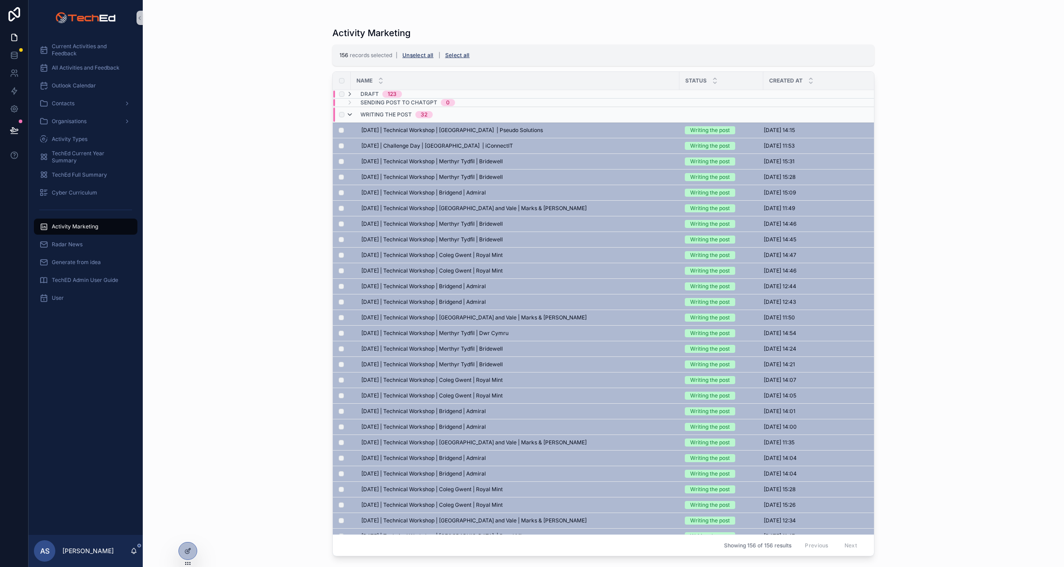
click at [350, 112] on icon "scrollable content" at bounding box center [349, 114] width 7 height 7
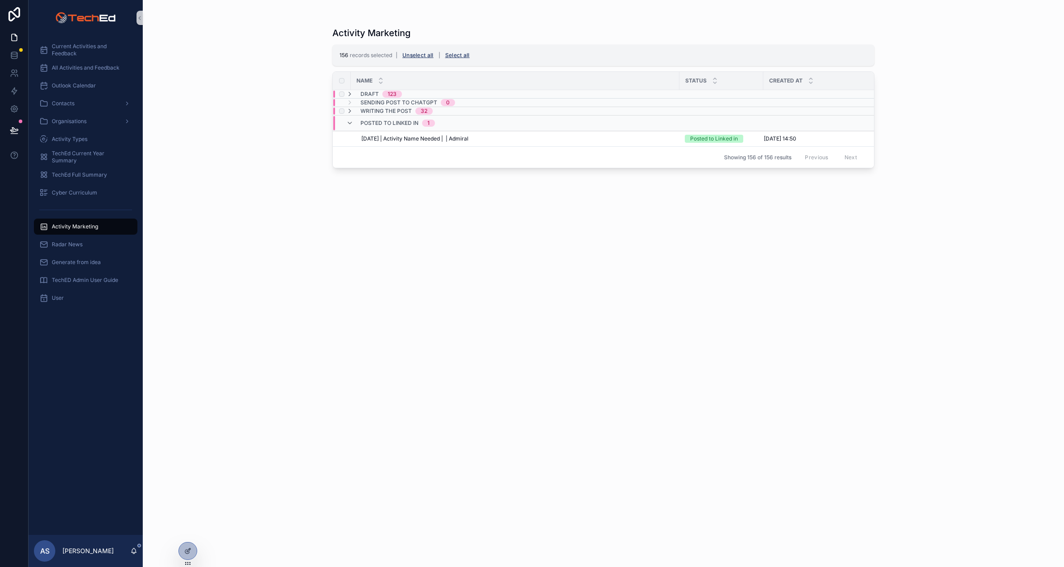
scroll to position [0, 0]
click at [362, 95] on span "Draft" at bounding box center [369, 94] width 18 height 7
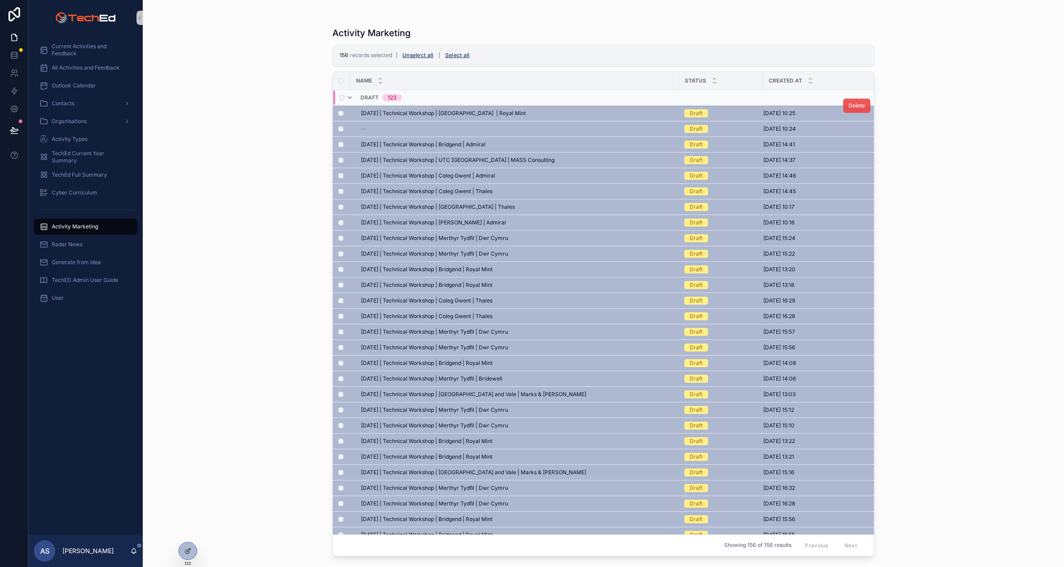
click at [856, 107] on span "Delete" at bounding box center [856, 105] width 17 height 7
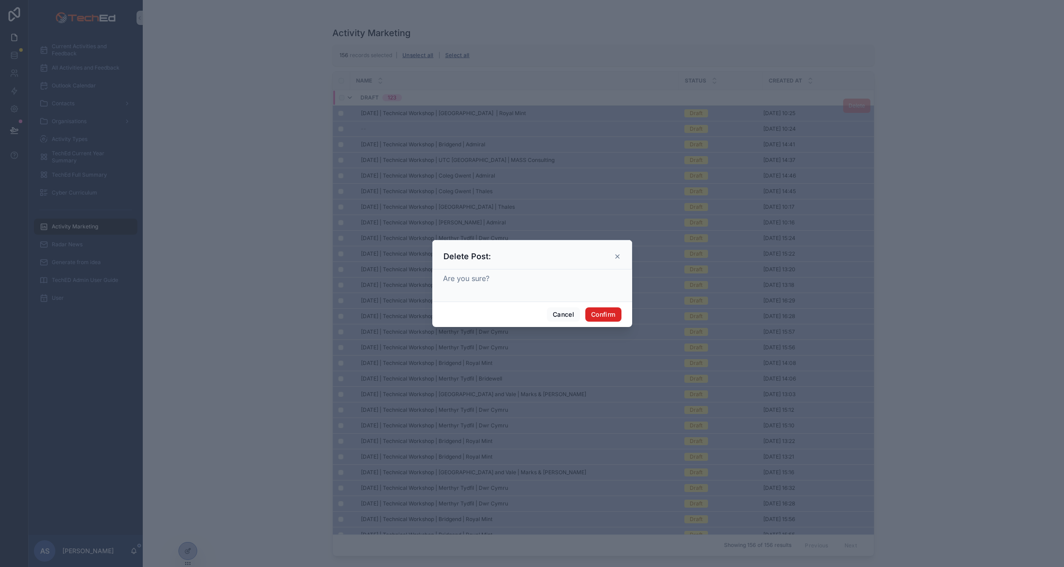
click at [603, 315] on button "Confirm" at bounding box center [603, 314] width 36 height 14
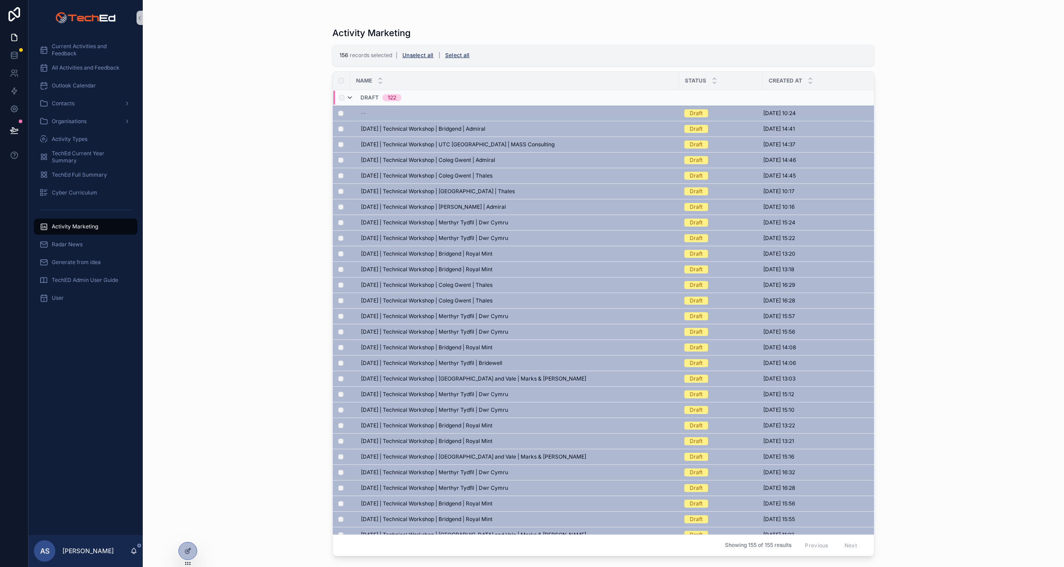
click at [351, 96] on icon "scrollable content" at bounding box center [349, 97] width 7 height 7
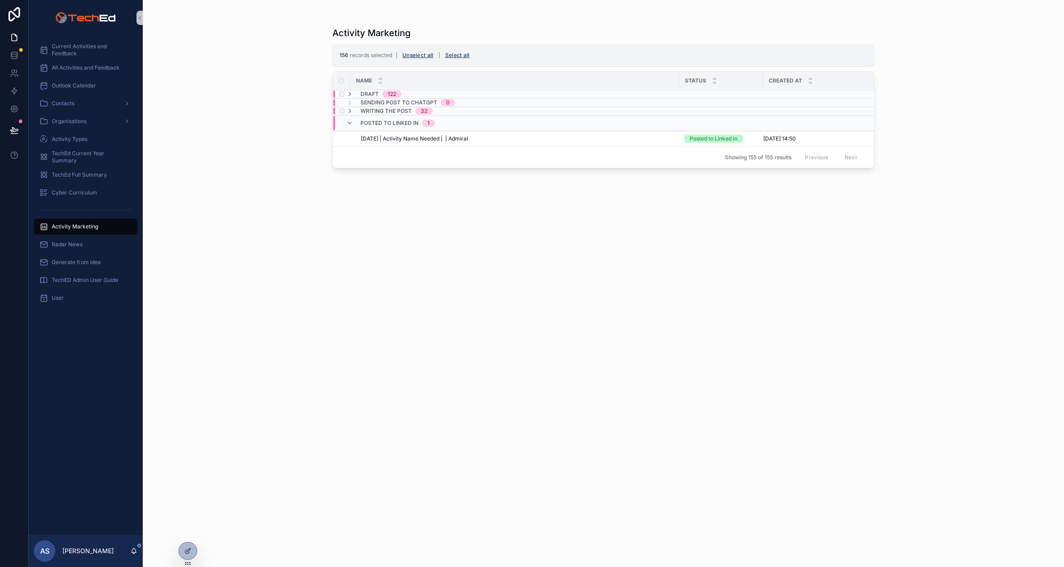
click at [482, 211] on div "Activity Marketing 156 records selected | Unselect all | Select all Name Status…" at bounding box center [603, 288] width 542 height 535
click at [348, 92] on icon "scrollable content" at bounding box center [349, 94] width 7 height 7
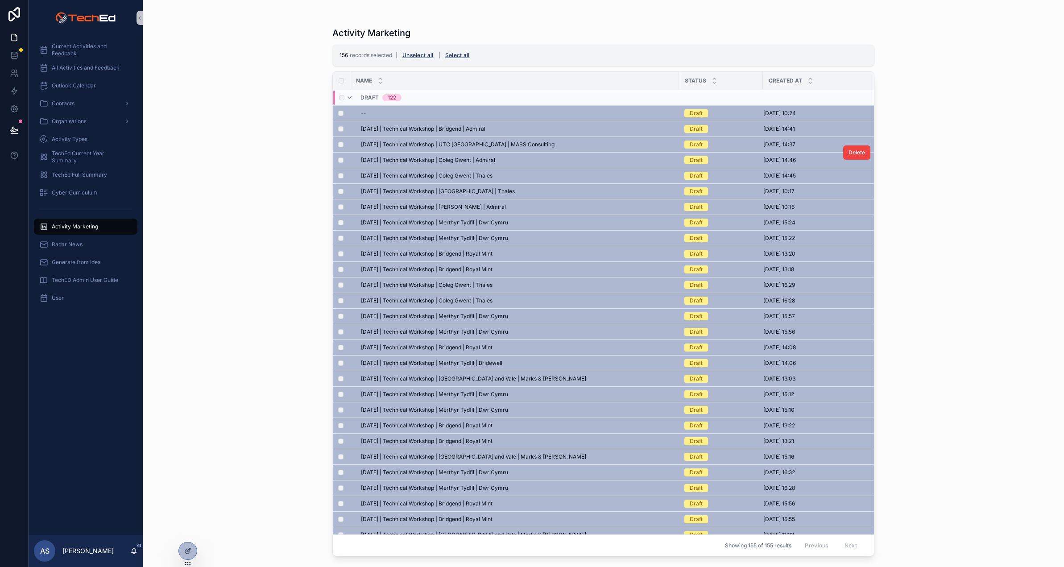
drag, startPoint x: 300, startPoint y: 174, endPoint x: 361, endPoint y: 158, distance: 62.6
click at [301, 173] on div "Activity Marketing 156 records selected | Unselect all | Select all Name Status…" at bounding box center [603, 283] width 921 height 567
click at [409, 128] on span "[DATE] | Technical Workshop | Bridgend | Admiral" at bounding box center [423, 128] width 124 height 7
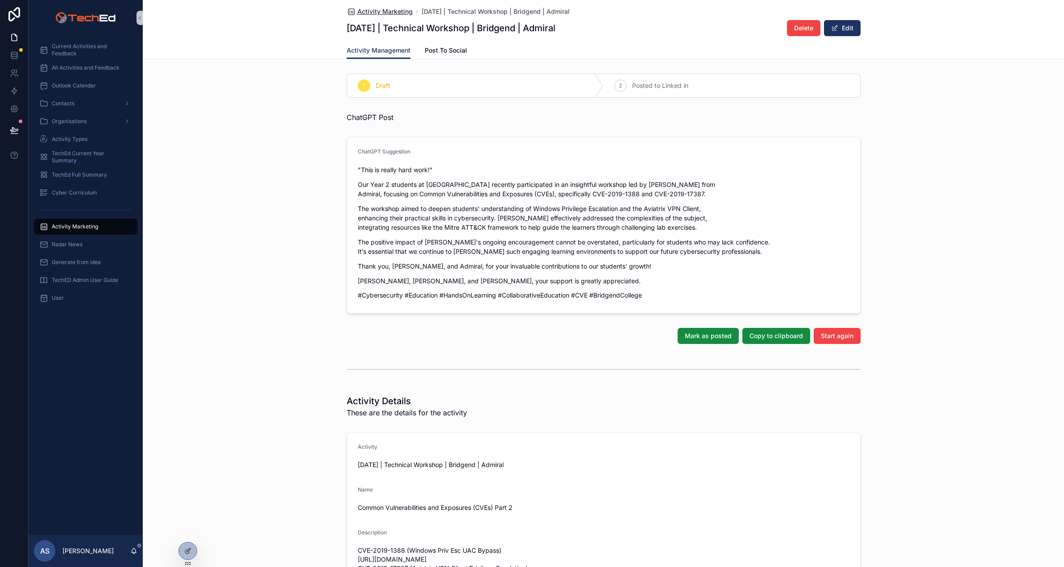
click at [374, 13] on span "Activity Marketing" at bounding box center [384, 11] width 55 height 9
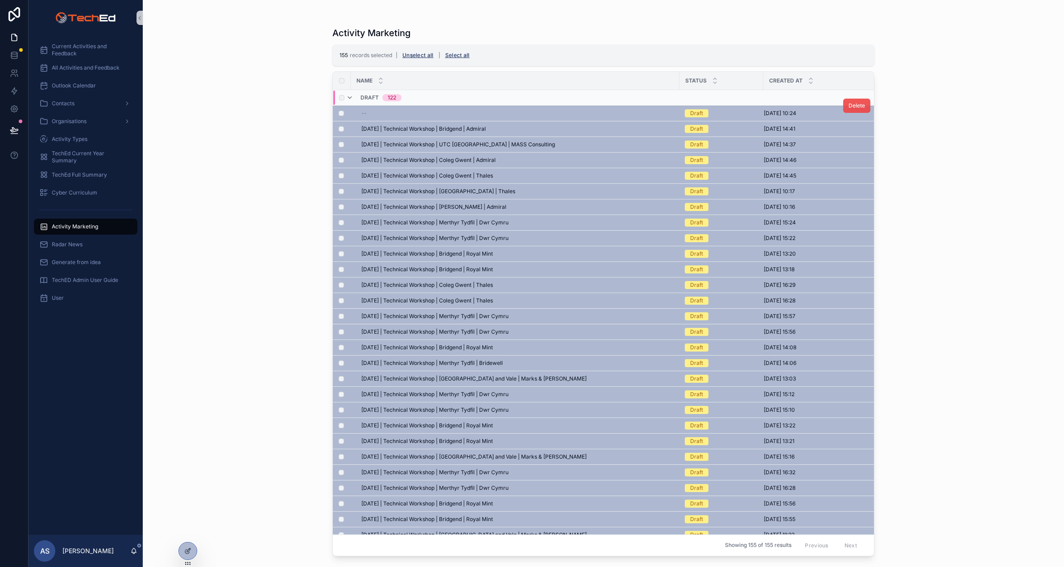
click at [854, 104] on span "Delete" at bounding box center [856, 105] width 17 height 7
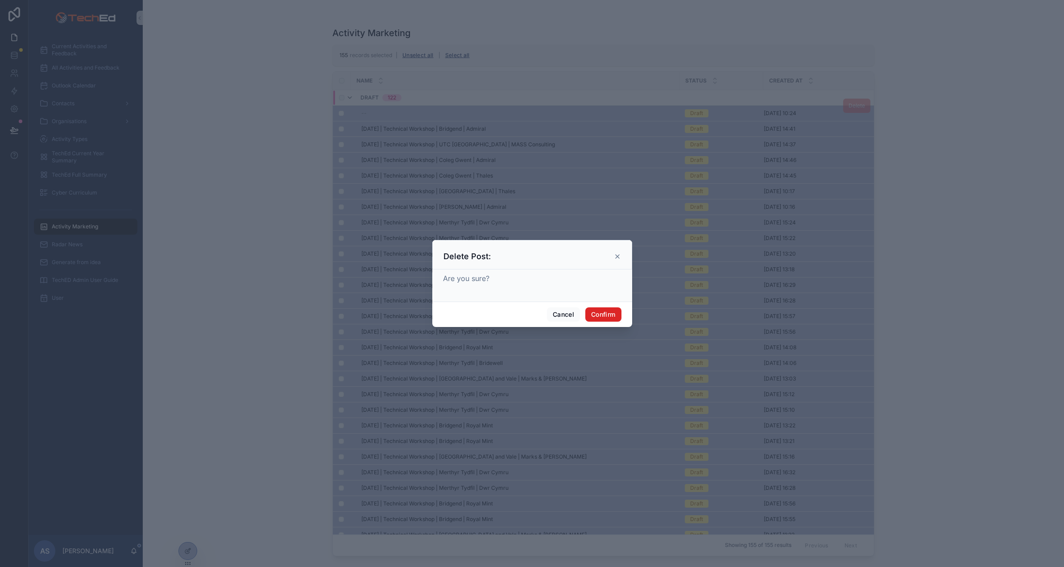
click at [605, 314] on button "Confirm" at bounding box center [603, 314] width 36 height 14
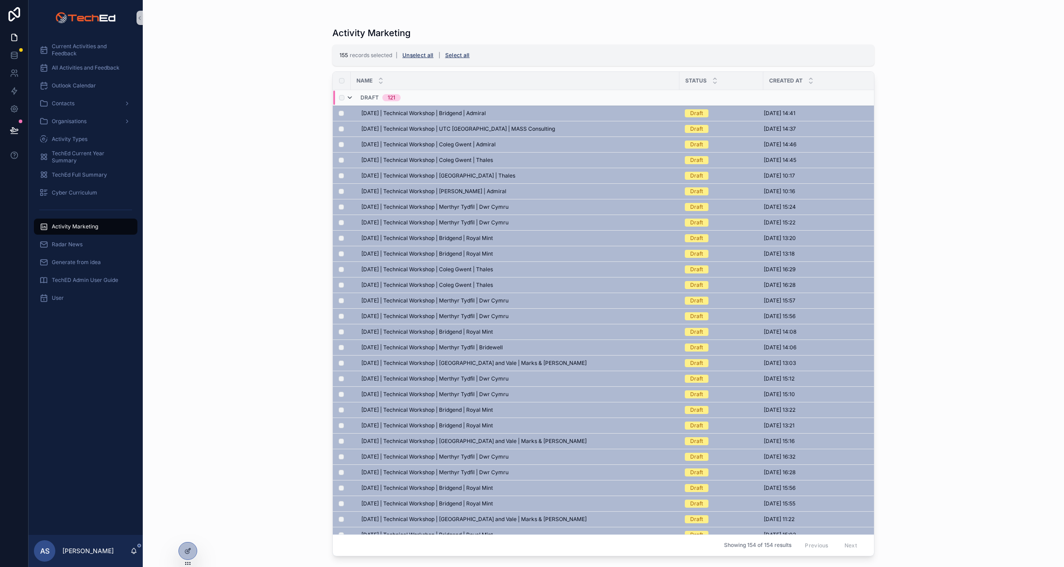
click at [347, 98] on icon "scrollable content" at bounding box center [349, 97] width 7 height 7
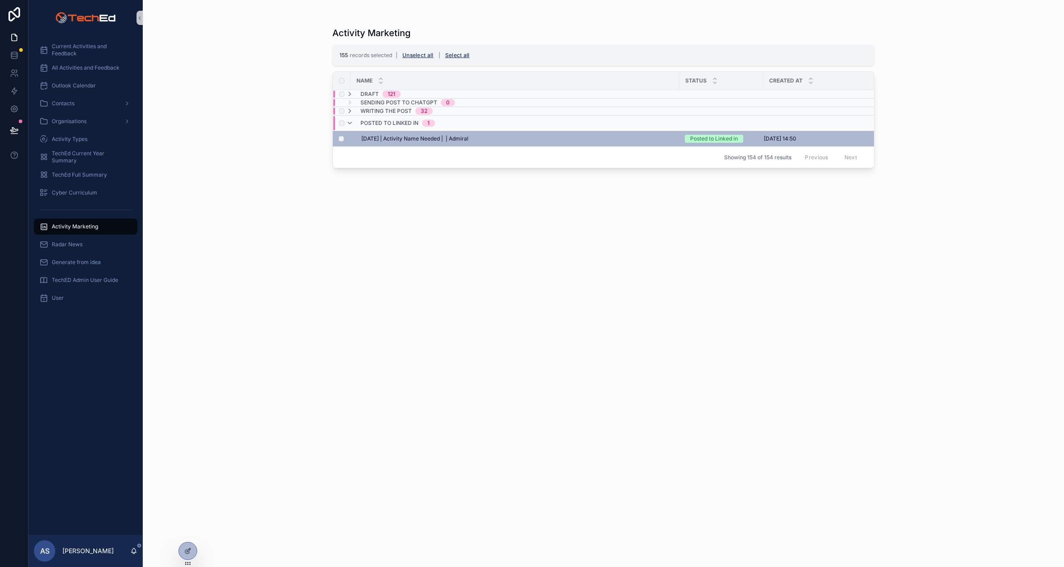
click at [459, 54] on button "Select all" at bounding box center [457, 55] width 31 height 14
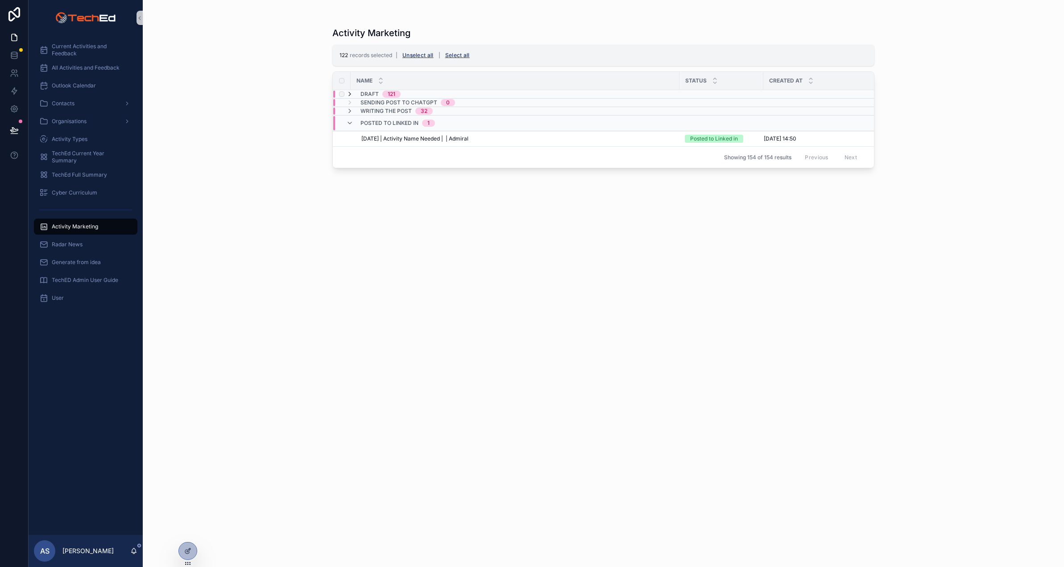
click at [351, 92] on icon "scrollable content" at bounding box center [349, 94] width 7 height 7
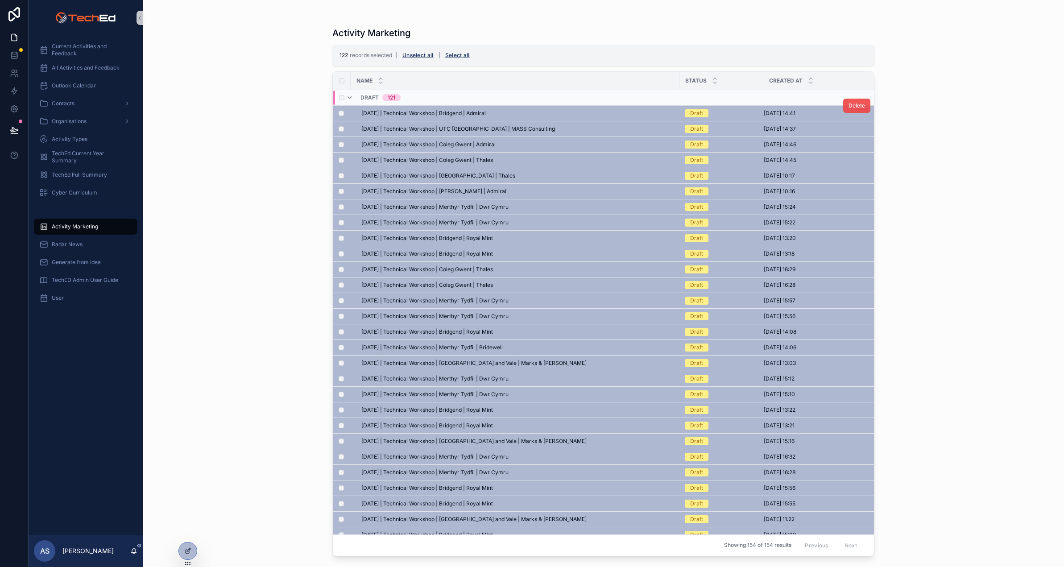
click at [854, 109] on button "Delete" at bounding box center [856, 106] width 27 height 14
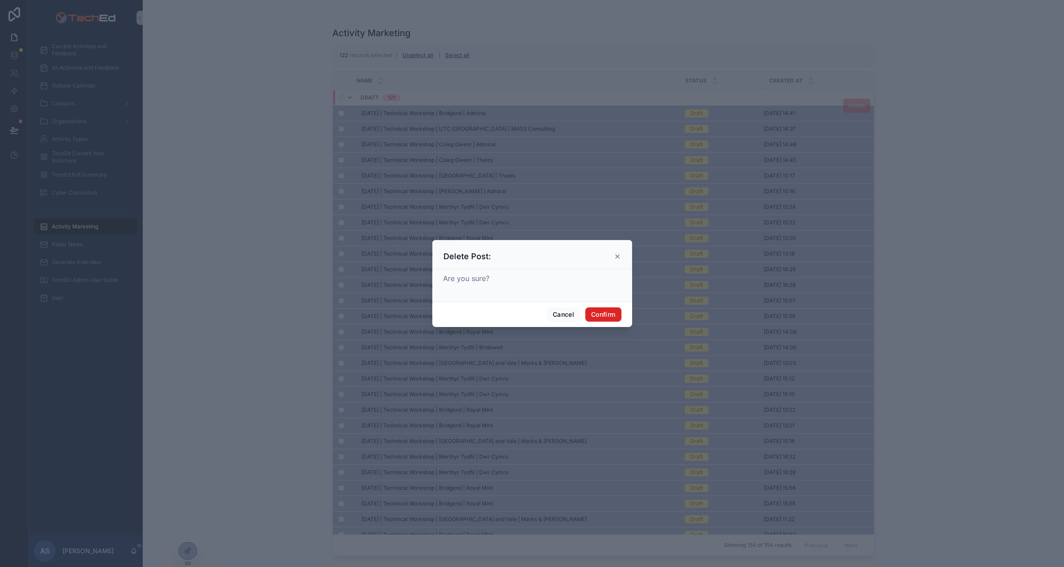
click at [599, 311] on button "Confirm" at bounding box center [603, 314] width 36 height 14
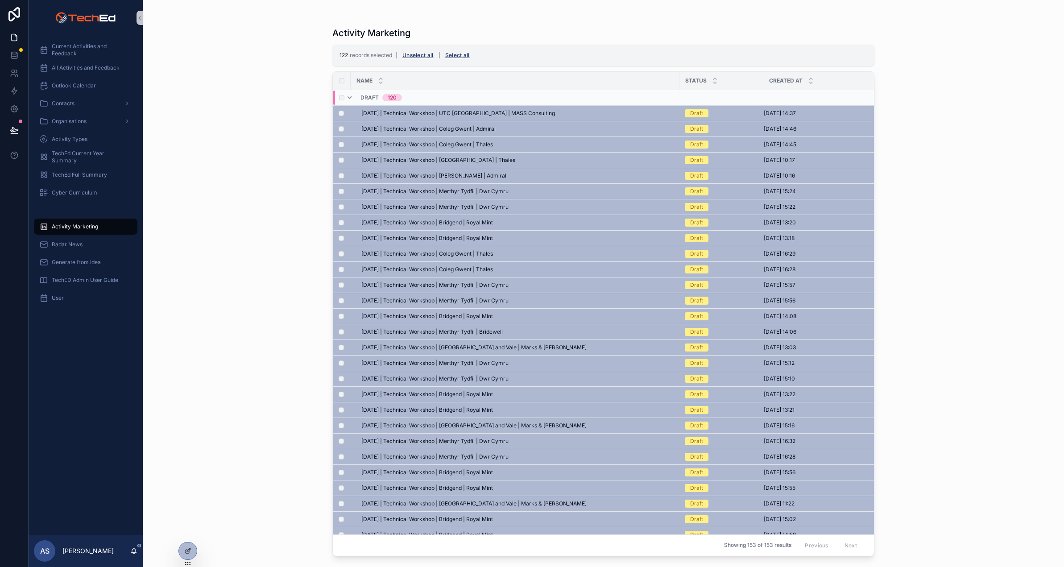
drag, startPoint x: 274, startPoint y: 65, endPoint x: 276, endPoint y: 14, distance: 50.9
click at [274, 65] on div "Activity Marketing 122 records selected | Unselect all | Select all Name Status…" at bounding box center [603, 283] width 921 height 567
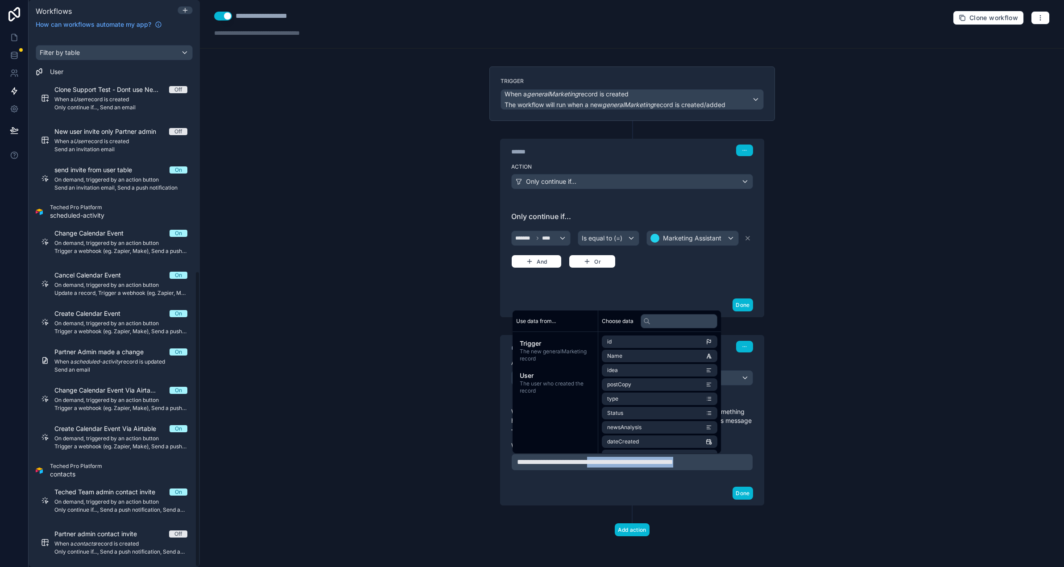
scroll to position [426, 0]
